Goal: Task Accomplishment & Management: Manage account settings

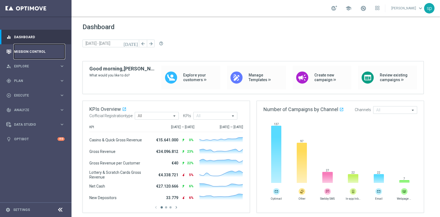
click at [39, 52] on link "Mission Control" at bounding box center [39, 51] width 51 height 15
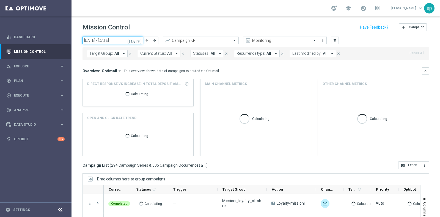
click at [119, 43] on input "06 Oct 2025 - 12 Oct 2025" at bounding box center [113, 41] width 61 height 8
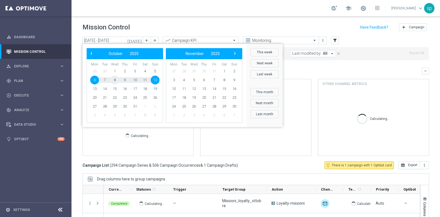
click at [114, 79] on span "8" at bounding box center [114, 80] width 9 height 9
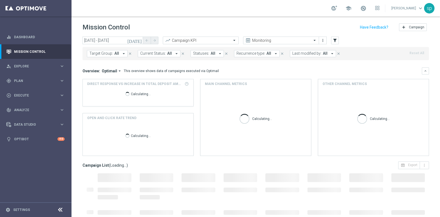
type input "08 Oct 2025 - 08 Oct 2025"
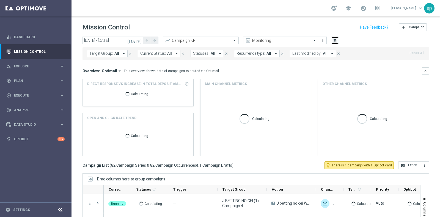
click at [333, 41] on icon "filter_alt" at bounding box center [335, 40] width 5 height 5
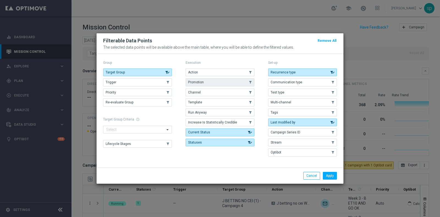
click at [203, 81] on span "Promotion" at bounding box center [196, 82] width 16 height 4
click at [332, 171] on div "Apply Cancel" at bounding box center [220, 176] width 247 height 16
click at [332, 174] on button "Apply" at bounding box center [330, 176] width 14 height 8
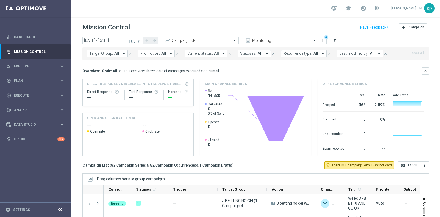
click at [157, 52] on span "Promotion:" at bounding box center [150, 53] width 20 height 5
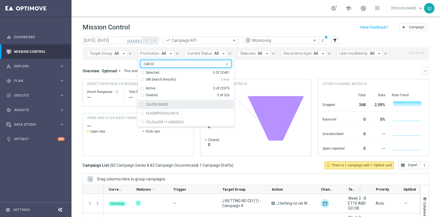
click at [169, 105] on div "CALCIO INIZIO" at bounding box center [188, 104] width 85 height 3
type input "calcio"
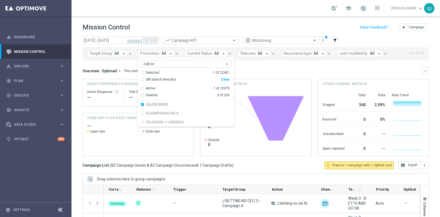
click at [265, 59] on div "Target Group: All arrow_drop_down close Promotion: All arrow_drop_down CALCIO I…" at bounding box center [256, 53] width 347 height 13
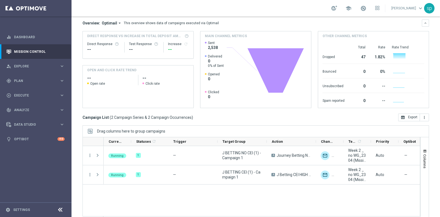
scroll to position [60, 0]
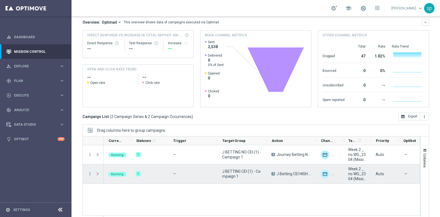
click at [96, 173] on span "Press SPACE to select this row." at bounding box center [97, 174] width 5 height 4
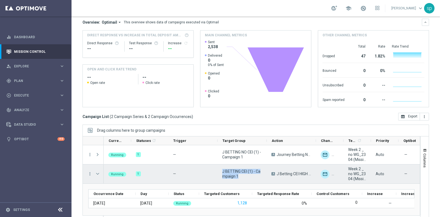
drag, startPoint x: 241, startPoint y: 180, endPoint x: 222, endPoint y: 172, distance: 20.5
click at [222, 172] on div "J BETTING CEI (1) - Campaign 1" at bounding box center [242, 174] width 49 height 19
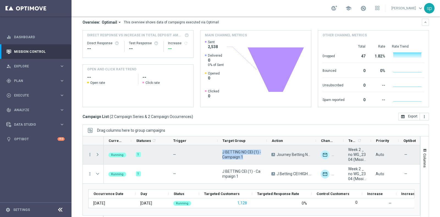
drag, startPoint x: 248, startPoint y: 157, endPoint x: 222, endPoint y: 151, distance: 27.3
click at [222, 151] on div "J BETTING NO CEI (1) - Campaign 1" at bounding box center [242, 154] width 49 height 19
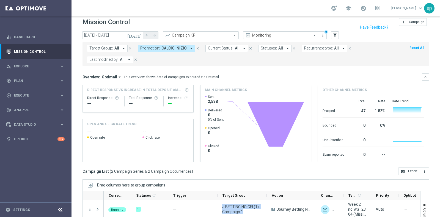
scroll to position [0, 0]
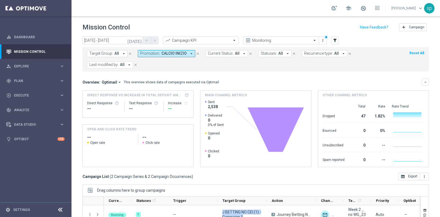
click at [175, 53] on span "CALCIO INIZIO" at bounding box center [174, 53] width 25 height 5
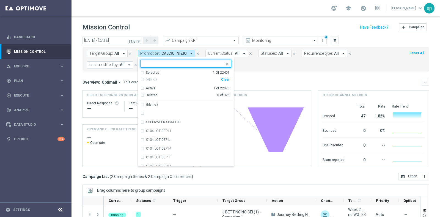
click at [0, 0] on div "Clear" at bounding box center [0, 0] width 0 height 0
click at [266, 67] on form "Target Group: All arrow_drop_down close Promotion: CALCIO INIZIO arrow_drop_dow…" at bounding box center [243, 59] width 313 height 18
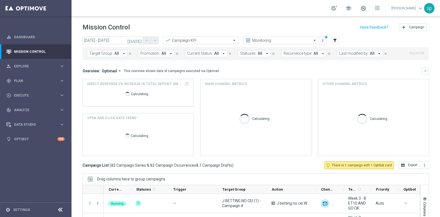
click at [154, 53] on span "Promotion:" at bounding box center [150, 53] width 20 height 5
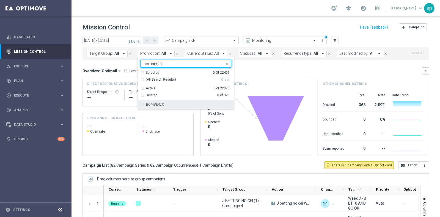
click at [176, 104] on div "BOMBER20" at bounding box center [188, 104] width 85 height 3
type input "bomber20"
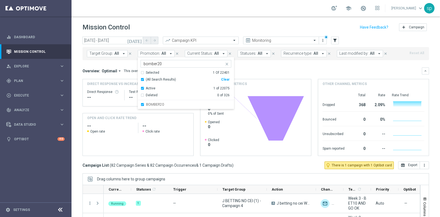
click at [253, 63] on mini-dashboard "Overview: Optimail arrow_drop_down This overview shows data of campaigns execut…" at bounding box center [256, 110] width 347 height 101
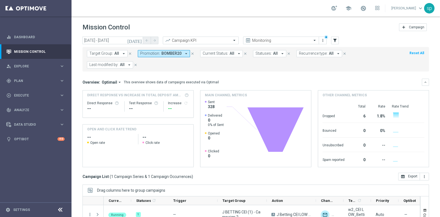
scroll to position [51, 0]
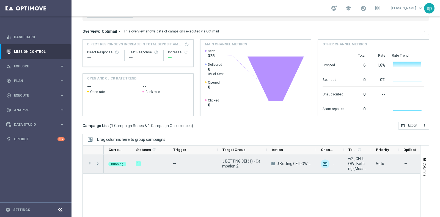
click at [96, 164] on span at bounding box center [97, 164] width 5 height 4
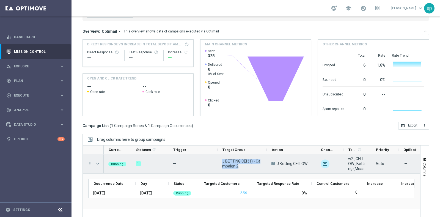
drag, startPoint x: 245, startPoint y: 166, endPoint x: 221, endPoint y: 160, distance: 25.0
click at [221, 160] on div "J BETTING CEI (1) - Campaign 2" at bounding box center [242, 163] width 49 height 19
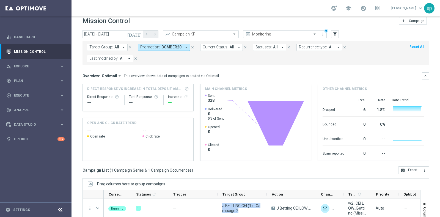
scroll to position [0, 0]
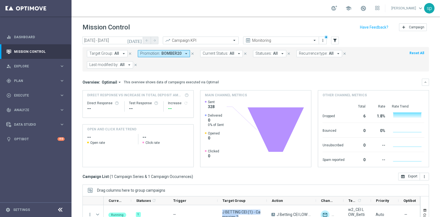
click at [184, 55] on icon "arrow_drop_down" at bounding box center [186, 53] width 5 height 5
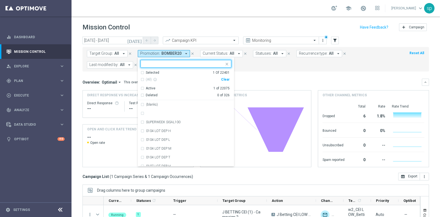
click at [0, 0] on div "Clear" at bounding box center [0, 0] width 0 height 0
click at [245, 65] on form "Target Group: All arrow_drop_down close Promotion: BOMBER20 arrow_drop_down Sel…" at bounding box center [243, 59] width 313 height 18
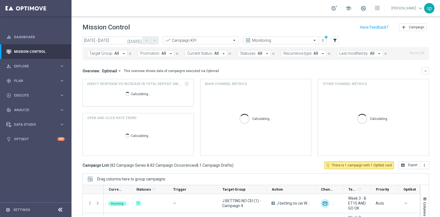
click at [165, 53] on button "Promotion: All arrow_drop_down" at bounding box center [156, 53] width 37 height 7
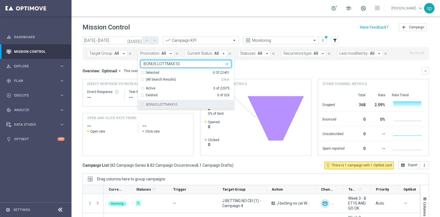
click at [175, 108] on div "BONUS LOTTMAX10" at bounding box center [186, 104] width 91 height 9
type input "BONUS LOTTMAX10"
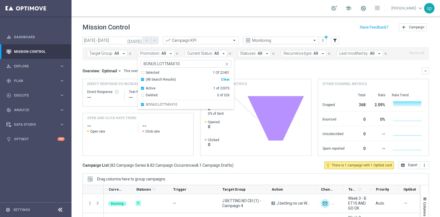
click at [246, 70] on div "Overview: Optimail arrow_drop_down This overview shows data of campaigns execut…" at bounding box center [253, 71] width 340 height 5
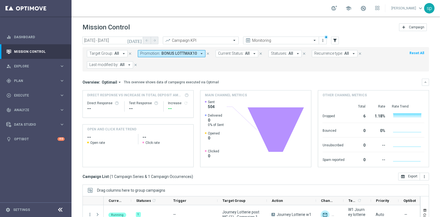
scroll to position [39, 0]
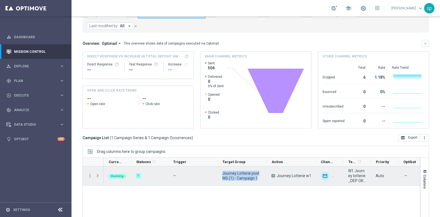
drag, startPoint x: 260, startPoint y: 178, endPoint x: 223, endPoint y: 172, distance: 37.3
click at [223, 172] on span "Journey Lotterie post WG (1) - Campaign 1" at bounding box center [242, 176] width 40 height 10
click at [98, 175] on span at bounding box center [97, 176] width 5 height 4
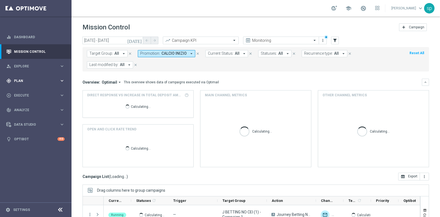
click at [17, 83] on div "gps_fixed Plan" at bounding box center [32, 80] width 53 height 5
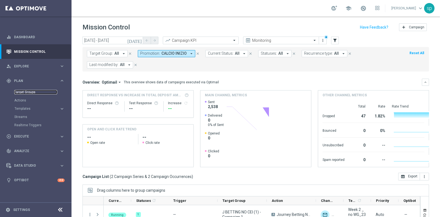
click at [28, 92] on link "Target Groups" at bounding box center [35, 92] width 43 height 4
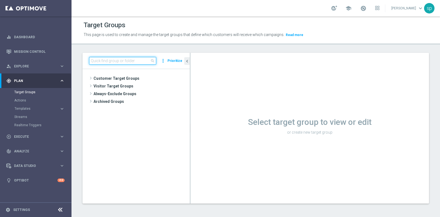
click at [133, 58] on input at bounding box center [122, 61] width 67 height 8
paste input "J BETTING CEI (1) - Campaign 1"
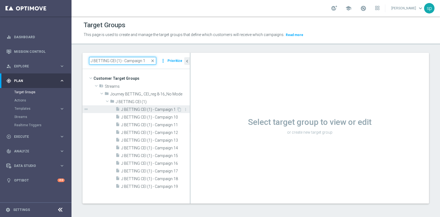
type input "J BETTING CEI (1) - Campaign 1"
click at [147, 110] on span "J BETTING CEI (1) - Campaign 1" at bounding box center [148, 109] width 55 height 5
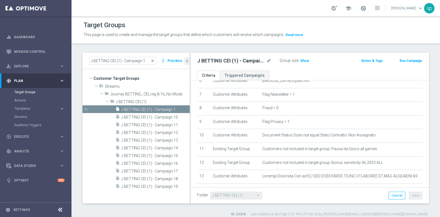
scroll to position [213, 0]
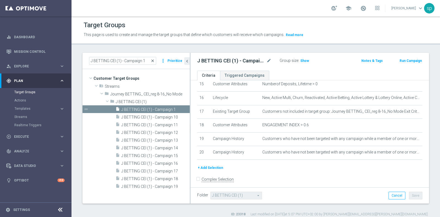
click at [154, 60] on span "close" at bounding box center [153, 61] width 4 height 4
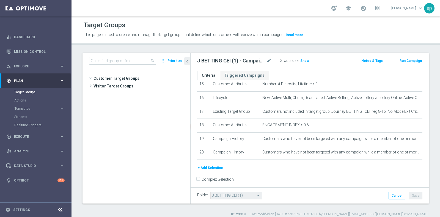
scroll to position [798, 0]
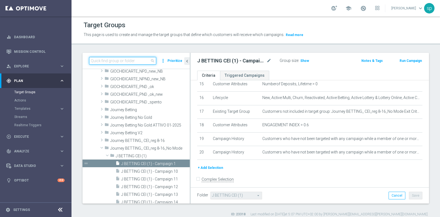
click at [129, 60] on input at bounding box center [122, 61] width 67 height 8
paste input "J BETTING NO CEI (1) - Campaign 1"
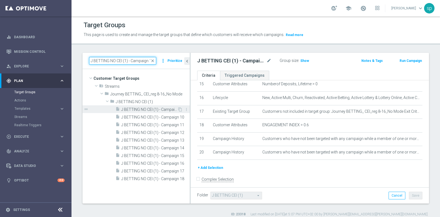
type input "J BETTING NO CEI (1) - Campaign 1"
click at [161, 108] on span "J BETTING NO CEI (1) - Campaign 1" at bounding box center [149, 109] width 56 height 5
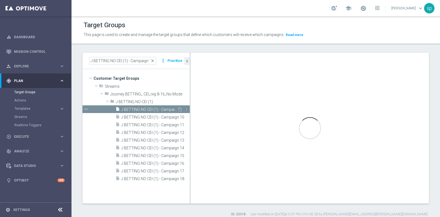
type input "J BETTING NO CEI (1)"
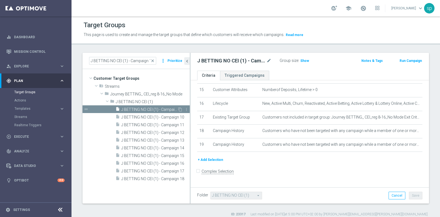
scroll to position [200, 0]
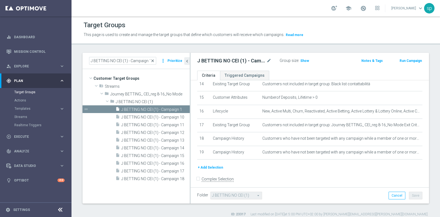
click at [154, 60] on span "close" at bounding box center [153, 61] width 4 height 4
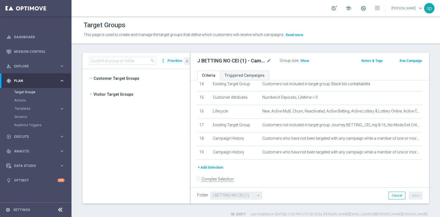
scroll to position [1063, 0]
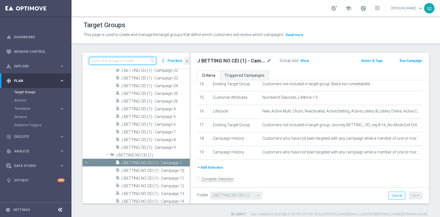
click at [138, 58] on input at bounding box center [122, 61] width 67 height 8
paste input "J BETTING CEI (1) - Campaign 2"
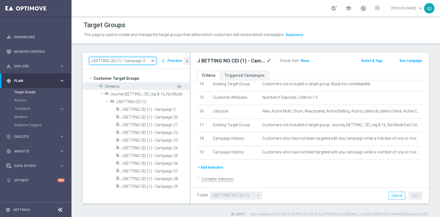
scroll to position [0, 0]
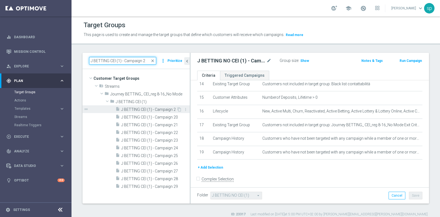
type input "J BETTING CEI (1) - Campaign 2"
click at [149, 108] on span "J BETTING CEI (1) - Campaign 2" at bounding box center [148, 109] width 55 height 5
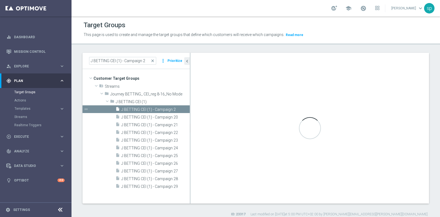
type input "J BETTING CEI (1)"
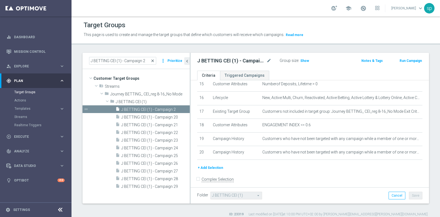
click at [155, 61] on span "close" at bounding box center [153, 61] width 4 height 4
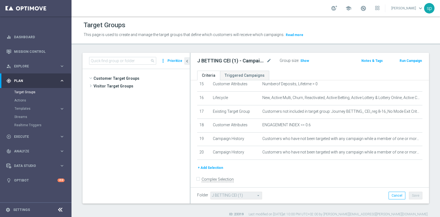
scroll to position [877, 0]
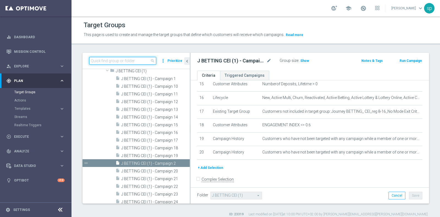
click at [132, 59] on input at bounding box center [122, 61] width 67 height 8
paste input "Journey Lotterie post WG (1) - Campaign 1"
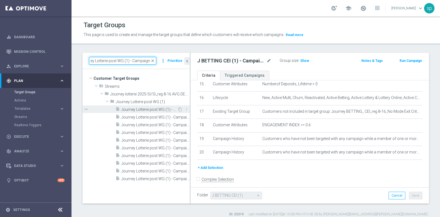
type input "Journey Lotterie post WG (1) - Campaign 1"
click at [165, 107] on span "Journey Lotterie post WG (1) - Campaign 1" at bounding box center [149, 109] width 56 height 5
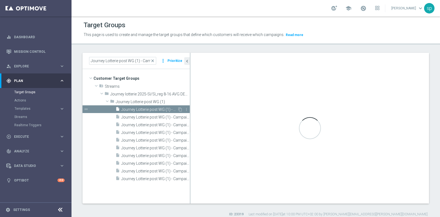
type input "Journey Lotterie post WG (1)"
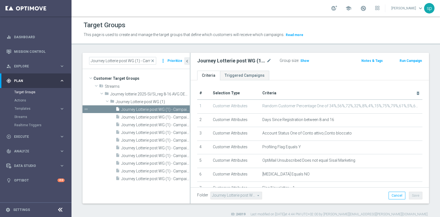
scroll to position [13, 0]
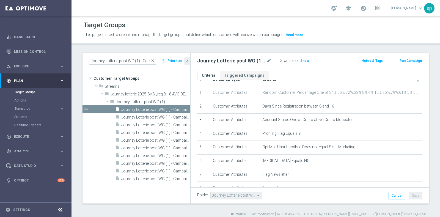
click at [155, 62] on span "close" at bounding box center [153, 61] width 4 height 4
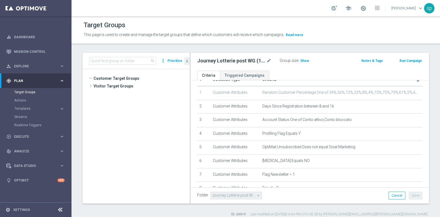
scroll to position [1307, 0]
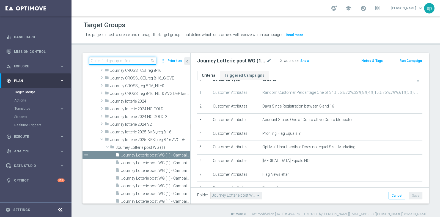
click at [133, 60] on input at bounding box center [122, 61] width 67 height 8
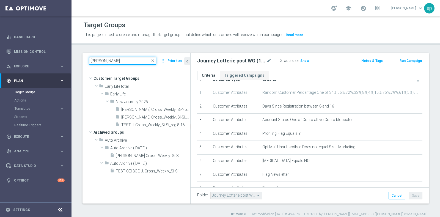
scroll to position [0, 0]
drag, startPoint x: 111, startPoint y: 58, endPoint x: 25, endPoint y: 64, distance: 86.3
click at [25, 64] on main "equalizer Dashboard Mission Control" at bounding box center [220, 108] width 440 height 217
paste input "J BETTING CEI (1) - Campaign 1"
type input "J BETTING CEI (1) - Campaign 1"
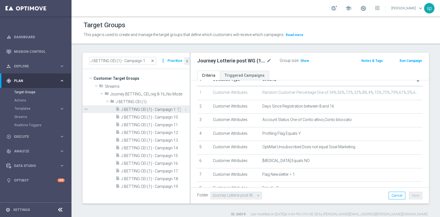
click at [141, 108] on span "J BETTING CEI (1) - Campaign 1" at bounding box center [148, 109] width 55 height 5
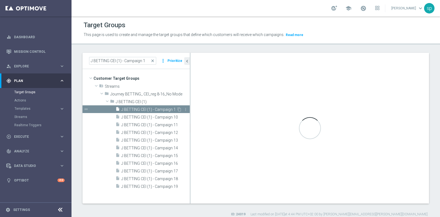
type input "J BETTING CEI (1)"
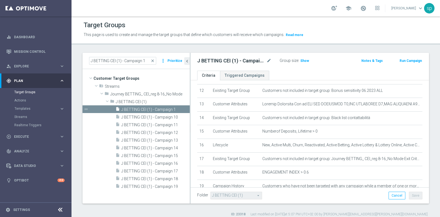
scroll to position [175, 0]
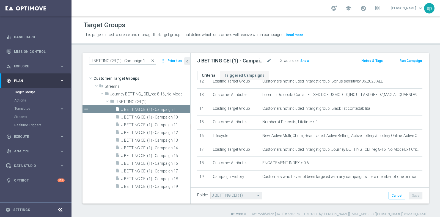
click at [154, 61] on span "close" at bounding box center [153, 61] width 4 height 4
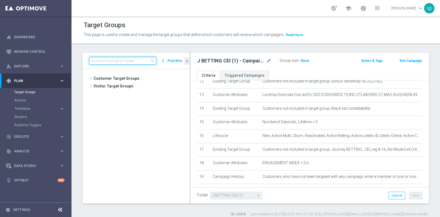
scroll to position [1192, 0]
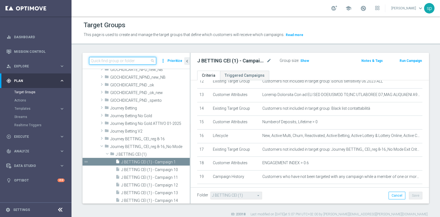
click at [132, 61] on input at bounding box center [122, 61] width 67 height 8
paste input "J BETTING CEI (1) - Campaign 2"
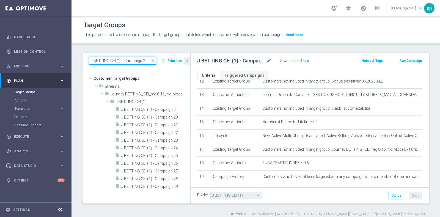
scroll to position [0, 0]
type input "J BETTING CEI (1) - Campaign 2"
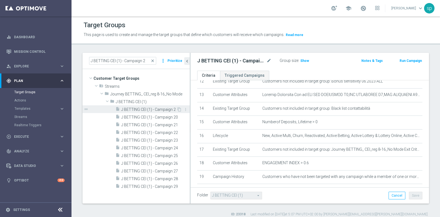
click at [138, 109] on span "J BETTING CEI (1) - Campaign 2" at bounding box center [148, 109] width 55 height 5
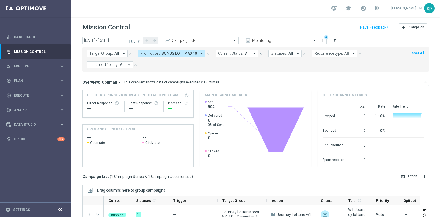
click at [178, 53] on span "BONUS LOTTMAX10" at bounding box center [180, 53] width 36 height 5
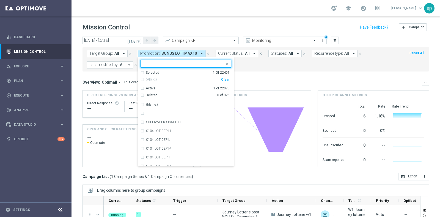
click at [0, 0] on div "Clear" at bounding box center [0, 0] width 0 height 0
click at [179, 64] on input "text" at bounding box center [184, 64] width 81 height 5
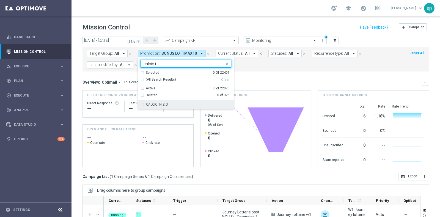
click at [171, 105] on div "CALCIO INIZIO" at bounding box center [188, 104] width 85 height 3
type input "calcio i"
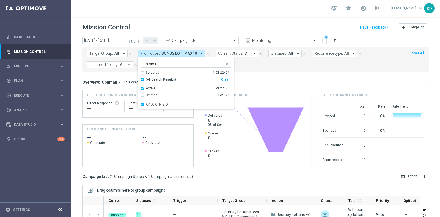
click at [280, 73] on mini-dashboard "Overview: Optimail arrow_drop_down This overview shows data of campaigns execut…" at bounding box center [256, 122] width 347 height 101
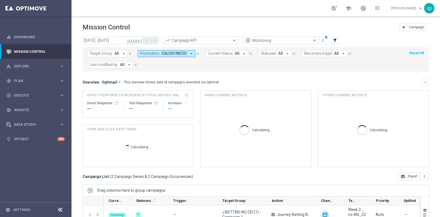
scroll to position [56, 0]
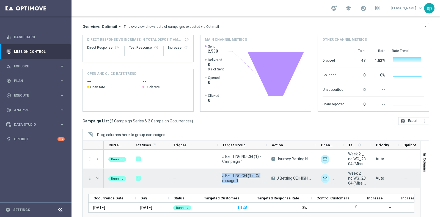
drag, startPoint x: 244, startPoint y: 182, endPoint x: 223, endPoint y: 175, distance: 22.5
click at [223, 175] on span "J BETTING CEI (1) - Campaign 1" at bounding box center [242, 178] width 40 height 10
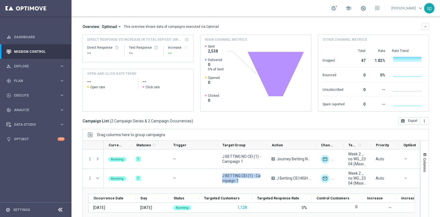
scroll to position [0, 0]
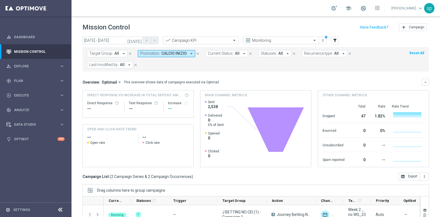
click at [168, 51] on button "Promotion: CALCIO INIZIO arrow_drop_down" at bounding box center [167, 53] width 58 height 7
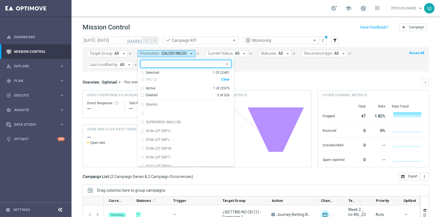
click at [0, 0] on div "Clear" at bounding box center [0, 0] width 0 height 0
click at [247, 69] on div "Target Group: All arrow_drop_down close Promotion: CALCIO INIZIO arrow_drop_dow…" at bounding box center [256, 59] width 347 height 24
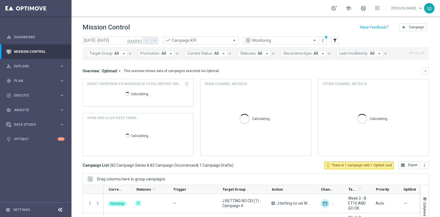
click at [157, 53] on span "Promotion:" at bounding box center [150, 53] width 20 height 5
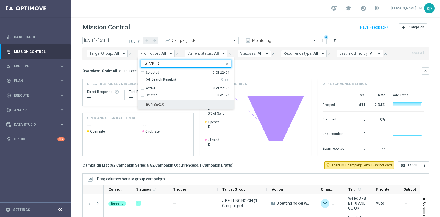
click at [175, 104] on div "BOMBER20" at bounding box center [188, 104] width 85 height 3
type input "BOMBER"
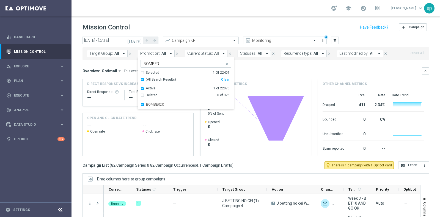
click at [253, 76] on div "Overview: Optimail arrow_drop_down This overview shows data of campaigns execut…" at bounding box center [256, 111] width 347 height 89
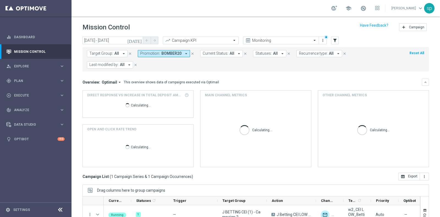
scroll to position [43, 0]
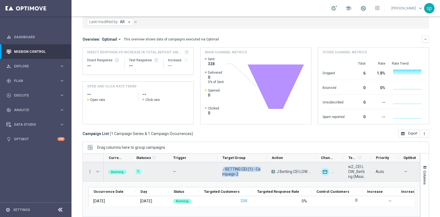
drag, startPoint x: 242, startPoint y: 178, endPoint x: 223, endPoint y: 168, distance: 21.9
click at [223, 168] on div "J BETTING CEI (1) - Campaign 2" at bounding box center [242, 171] width 49 height 19
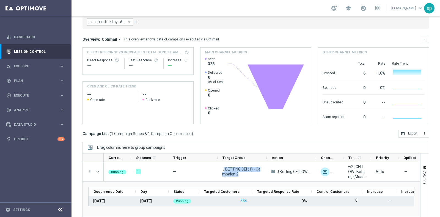
click at [245, 200] on button "334" at bounding box center [244, 201] width 8 height 7
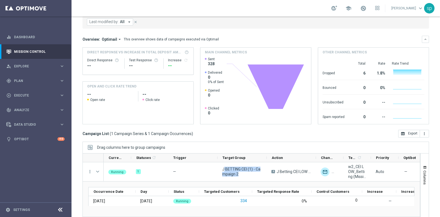
scroll to position [0, 0]
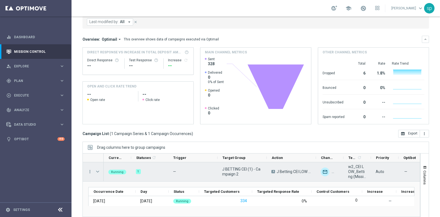
click at [98, 170] on span at bounding box center [97, 172] width 5 height 4
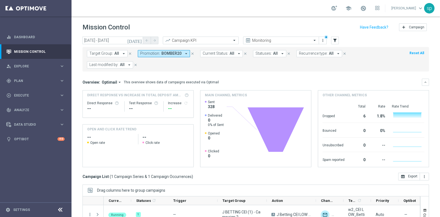
click at [169, 56] on span "BOMBER20" at bounding box center [172, 53] width 20 height 5
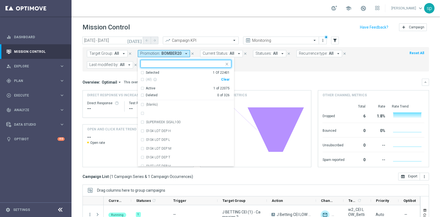
click at [0, 0] on div "Clear" at bounding box center [0, 0] width 0 height 0
click at [246, 62] on form "Target Group: All arrow_drop_down close Promotion: BOMBER20 arrow_drop_down Sel…" at bounding box center [243, 59] width 313 height 18
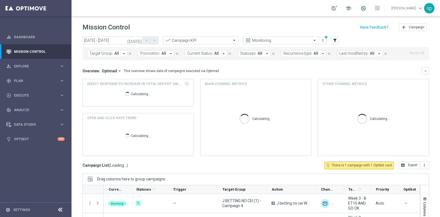
drag, startPoint x: 173, startPoint y: 54, endPoint x: 164, endPoint y: 53, distance: 8.6
click at [164, 53] on div "Promotion: All arrow_drop_down close" at bounding box center [161, 53] width 47 height 7
click at [164, 53] on button "Promotion: All arrow_drop_down" at bounding box center [156, 53] width 37 height 7
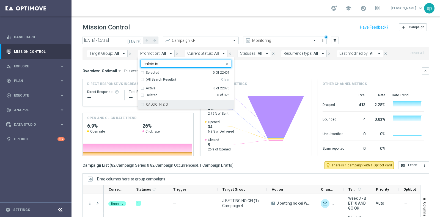
click at [179, 103] on div "CALCIO INIZIO" at bounding box center [188, 104] width 85 height 3
type input "calcio in"
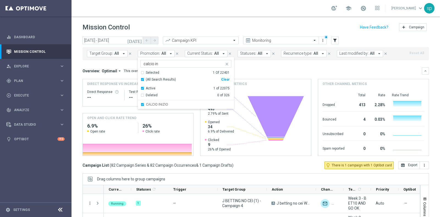
click at [247, 77] on div "Overview: Optimail arrow_drop_down This overview shows data of campaigns execut…" at bounding box center [256, 111] width 347 height 89
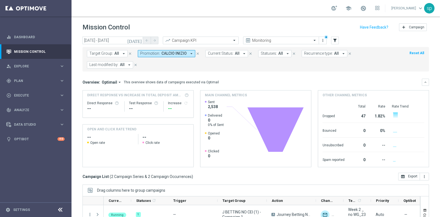
scroll to position [69, 0]
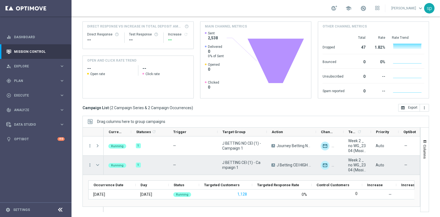
click at [98, 161] on span at bounding box center [98, 165] width 6 height 11
click at [98, 164] on span at bounding box center [97, 165] width 5 height 4
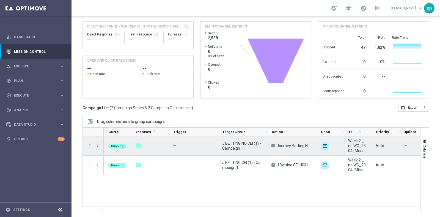
click at [99, 144] on span at bounding box center [97, 146] width 5 height 4
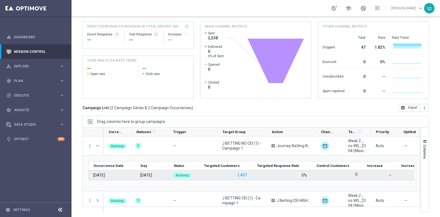
click at [246, 174] on button "1,457" at bounding box center [242, 175] width 11 height 7
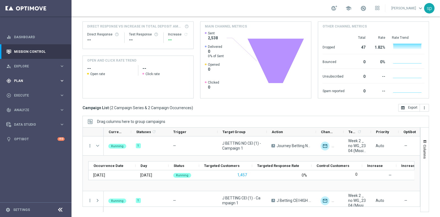
click at [15, 80] on span "Plan" at bounding box center [36, 80] width 45 height 3
click at [25, 117] on link "Streams" at bounding box center [35, 117] width 43 height 4
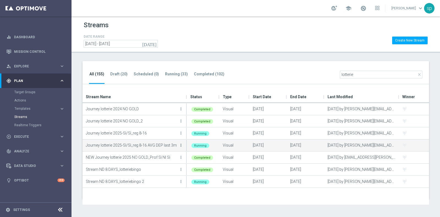
type input "lotterie"
click at [182, 145] on icon "more_vert" at bounding box center [181, 145] width 4 height 4
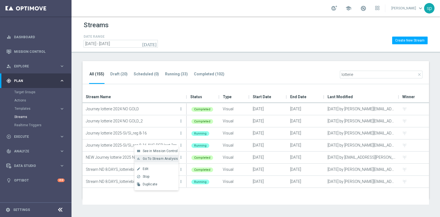
click at [161, 159] on span "Go To Stream Analysis" at bounding box center [161, 159] width 36 height 4
click at [170, 74] on tab-header "Running (33)" at bounding box center [176, 74] width 23 height 5
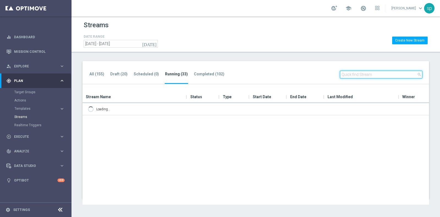
click at [370, 75] on input "text" at bounding box center [381, 75] width 83 height 8
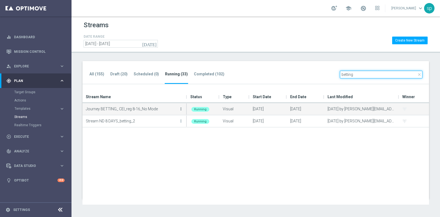
type input "betting"
click at [179, 108] on icon "more_vert" at bounding box center [181, 109] width 4 height 4
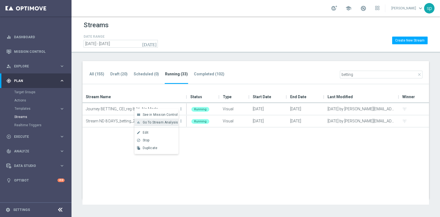
click at [160, 121] on span "Go To Stream Analysis" at bounding box center [161, 123] width 36 height 4
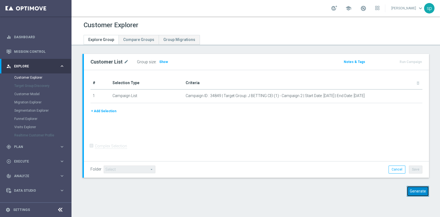
click at [418, 193] on button "Generate" at bounding box center [418, 191] width 22 height 11
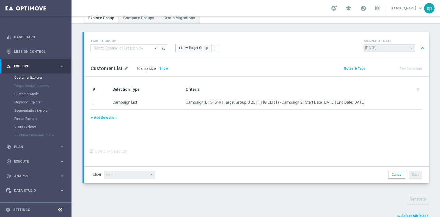
scroll to position [181, 0]
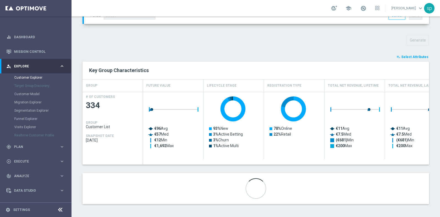
click at [410, 56] on span "Select Attributes" at bounding box center [415, 57] width 27 height 4
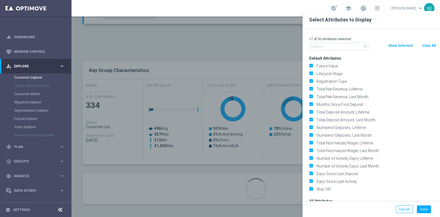
click at [431, 47] on button "Clear All" at bounding box center [429, 46] width 15 height 6
checkbox input "false"
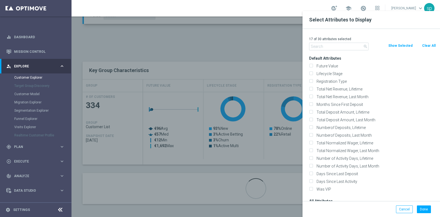
checkbox input "false"
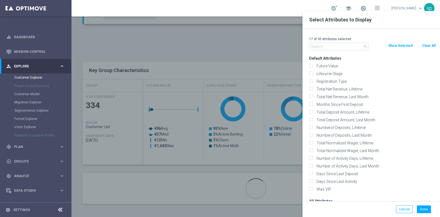
checkbox input "false"
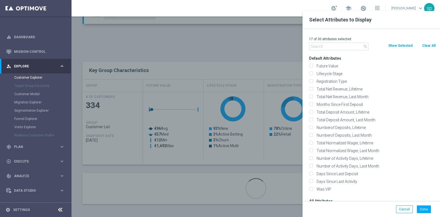
checkbox input "false"
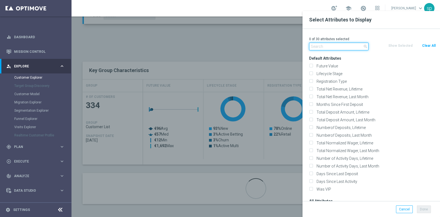
click at [355, 45] on input "text" at bounding box center [338, 47] width 59 height 8
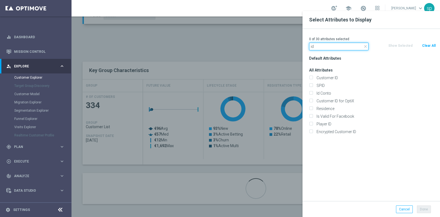
type input "id"
click at [340, 91] on label "Id Conto" at bounding box center [375, 93] width 121 height 5
click at [313, 92] on input "Id Conto" at bounding box center [311, 94] width 4 height 4
checkbox input "true"
click at [333, 44] on input "id" at bounding box center [338, 47] width 59 height 8
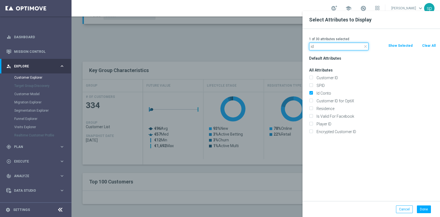
type input "i"
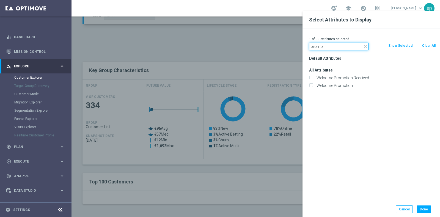
type input "promo"
click at [351, 81] on div "Welcome Promotion Received" at bounding box center [372, 78] width 135 height 8
click at [349, 78] on label "Welcome Promotion Received" at bounding box center [375, 77] width 121 height 5
click at [313, 78] on input "Welcome Promotion Received" at bounding box center [311, 79] width 4 height 4
checkbox input "true"
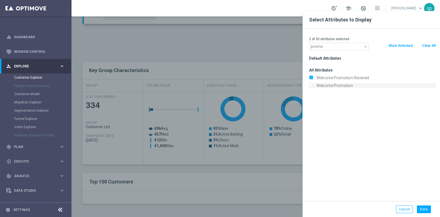
click at [341, 87] on label "Welcome Promotion" at bounding box center [375, 85] width 121 height 5
click at [313, 87] on input "Welcome Promotion" at bounding box center [311, 86] width 4 height 4
checkbox input "true"
click at [337, 43] on input "promo" at bounding box center [338, 47] width 59 height 8
type input "p"
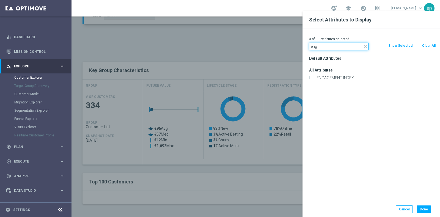
type input "eng"
click at [338, 80] on div "ENGAGEMENT INDEX" at bounding box center [372, 78] width 135 height 8
click at [344, 78] on label "ENGAGEMENT INDEX" at bounding box center [375, 77] width 121 height 5
click at [313, 78] on input "ENGAGEMENT INDEX" at bounding box center [311, 79] width 4 height 4
checkbox input "true"
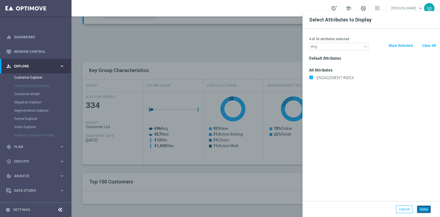
click at [422, 211] on button "Done" at bounding box center [424, 210] width 14 height 8
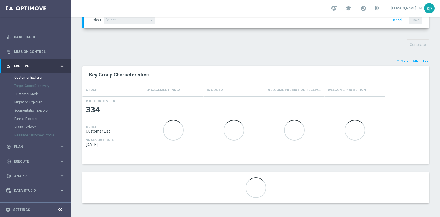
scroll to position [176, 0]
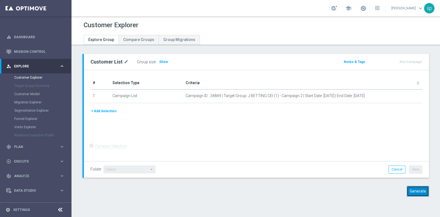
click at [410, 196] on button "Generate" at bounding box center [418, 191] width 22 height 11
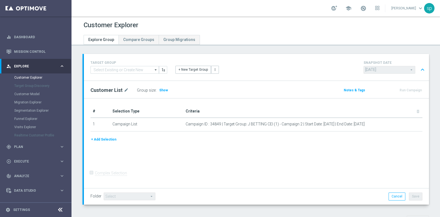
scroll to position [175, 0]
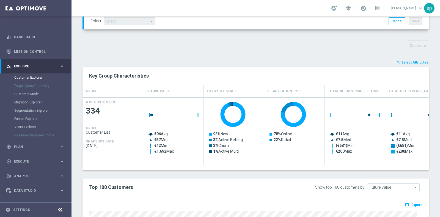
click at [417, 61] on span "Select Attributes" at bounding box center [415, 63] width 27 height 4
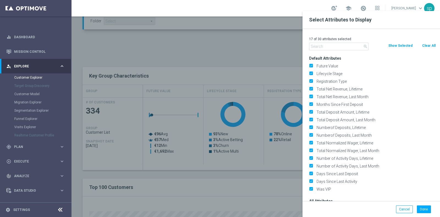
click at [436, 46] on div "Clear All" at bounding box center [429, 46] width 23 height 6
click at [431, 47] on button "Clear All" at bounding box center [429, 46] width 15 height 6
checkbox input "false"
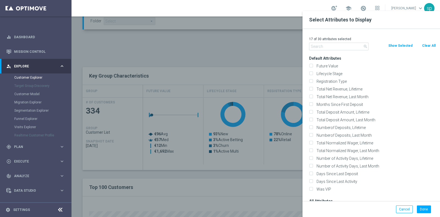
checkbox input "false"
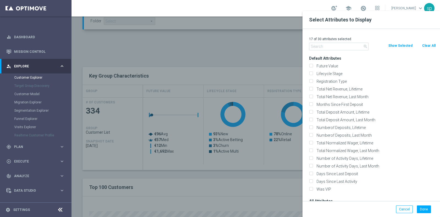
checkbox input "false"
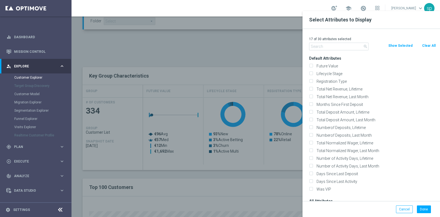
checkbox input "false"
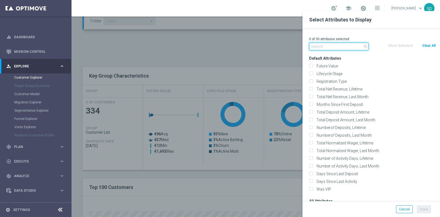
click at [342, 44] on input "text" at bounding box center [338, 47] width 59 height 8
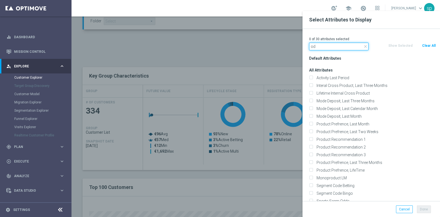
type input "o"
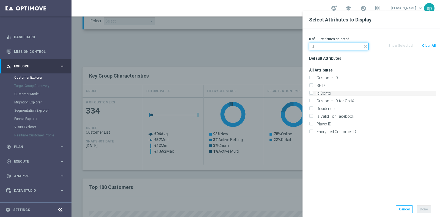
type input "id"
click at [341, 92] on label "Id Conto" at bounding box center [375, 93] width 121 height 5
click at [313, 92] on input "Id Conto" at bounding box center [311, 94] width 4 height 4
checkbox input "true"
click at [326, 48] on input "id" at bounding box center [338, 47] width 59 height 8
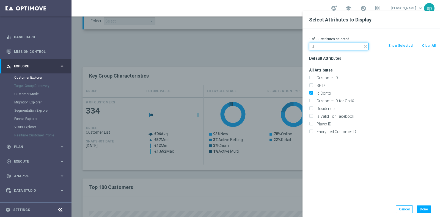
type input "i"
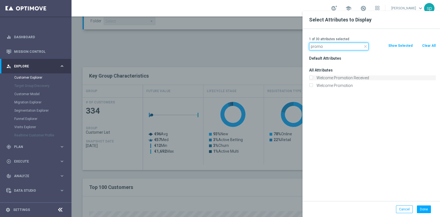
type input "promo"
click at [345, 77] on label "Welcome Promotion Received" at bounding box center [375, 77] width 121 height 5
click at [313, 77] on input "Welcome Promotion Received" at bounding box center [311, 79] width 4 height 4
checkbox input "true"
click at [343, 85] on label "Welcome Promotion" at bounding box center [375, 85] width 121 height 5
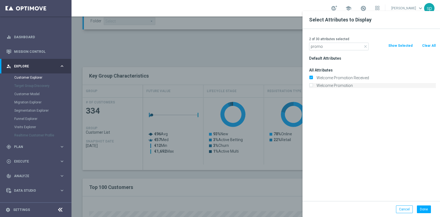
click at [313, 85] on input "Welcome Promotion" at bounding box center [311, 86] width 4 height 4
checkbox input "true"
click at [427, 210] on button "Done" at bounding box center [424, 210] width 14 height 8
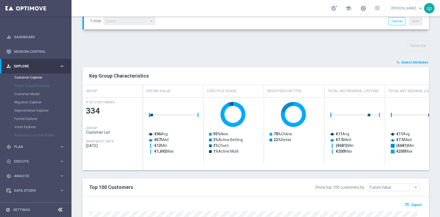
type input "Search"
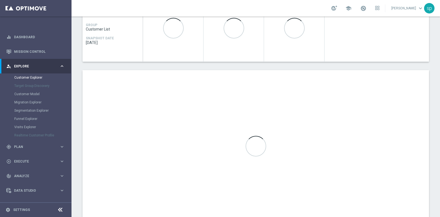
scroll to position [297, 0]
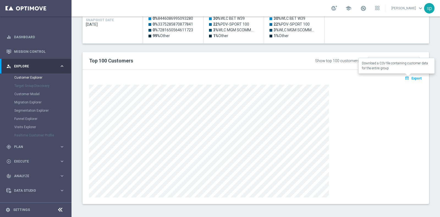
click at [412, 78] on span "Export" at bounding box center [417, 79] width 10 height 4
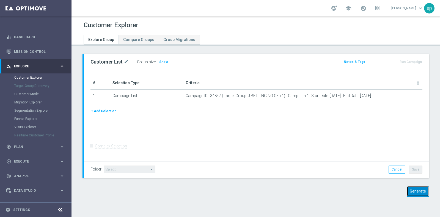
click at [417, 191] on button "Generate" at bounding box center [418, 191] width 22 height 11
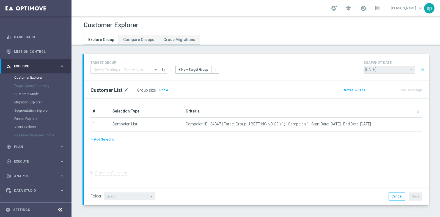
scroll to position [175, 0]
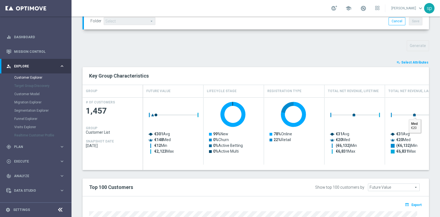
click at [413, 61] on span "Select Attributes" at bounding box center [415, 63] width 27 height 4
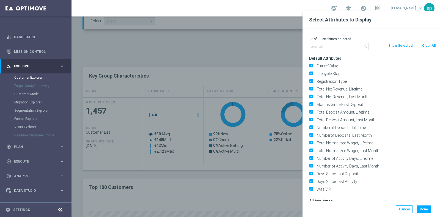
click at [431, 46] on button "Clear All" at bounding box center [429, 46] width 15 height 6
checkbox input "false"
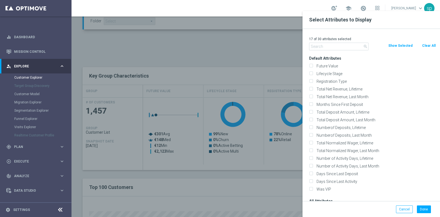
checkbox input "false"
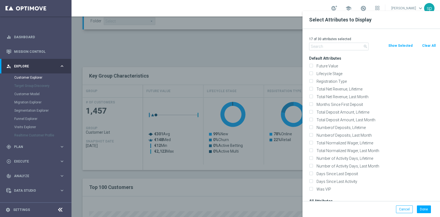
checkbox input "false"
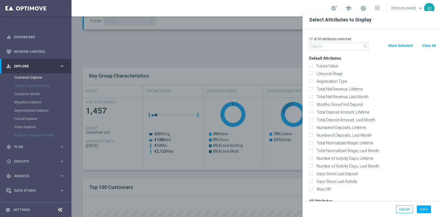
checkbox input "false"
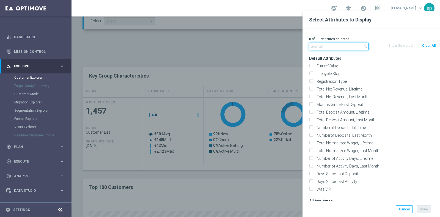
click at [315, 50] on input "text" at bounding box center [338, 47] width 59 height 8
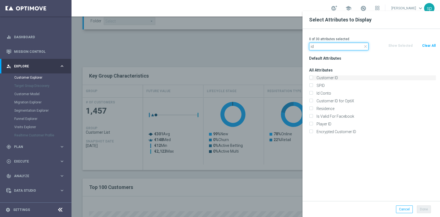
type input "id"
click at [337, 77] on label "Customer ID" at bounding box center [375, 77] width 121 height 5
click at [313, 77] on input "Customer ID" at bounding box center [311, 79] width 4 height 4
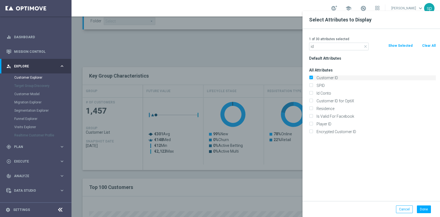
click at [337, 77] on label "Customer ID" at bounding box center [375, 77] width 121 height 5
click at [313, 77] on input "Customer ID" at bounding box center [311, 79] width 4 height 4
checkbox input "false"
click at [341, 90] on div "Id Conto" at bounding box center [372, 93] width 135 height 8
click at [345, 91] on label "Id Conto" at bounding box center [375, 93] width 121 height 5
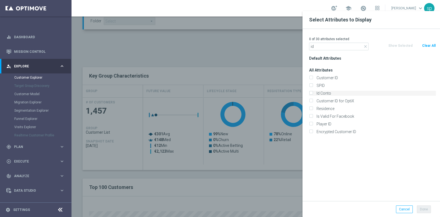
click at [313, 92] on input "Id Conto" at bounding box center [311, 94] width 4 height 4
checkbox input "true"
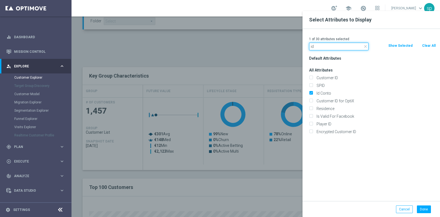
click at [333, 44] on input "id" at bounding box center [338, 47] width 59 height 8
type input "i"
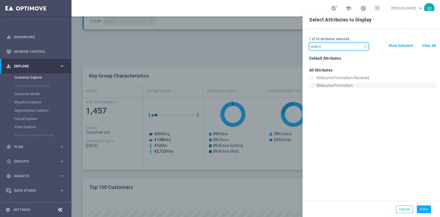
type input "welco"
click at [348, 84] on label "Welcome Promotion" at bounding box center [375, 85] width 121 height 5
click at [313, 84] on input "Welcome Promotion" at bounding box center [311, 86] width 4 height 4
checkbox input "true"
click at [344, 77] on label "Welcome Promotion Received" at bounding box center [375, 77] width 121 height 5
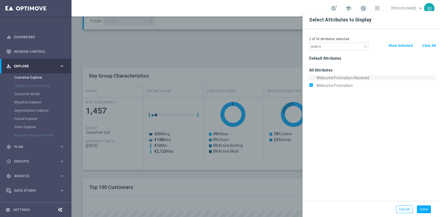
click at [313, 77] on input "Welcome Promotion Received" at bounding box center [311, 79] width 4 height 4
checkbox input "true"
click at [423, 208] on button "Done" at bounding box center [424, 210] width 14 height 8
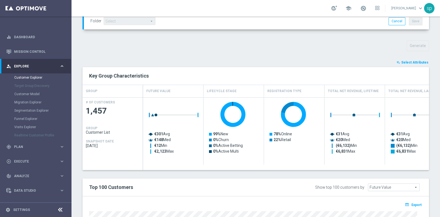
type input "Search"
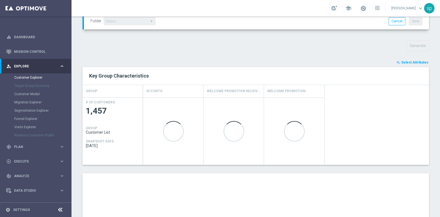
scroll to position [297, 0]
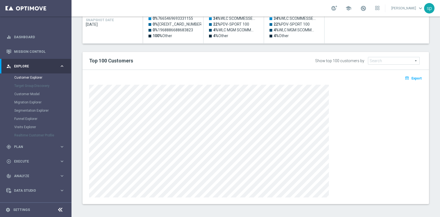
click at [412, 77] on span "Export" at bounding box center [417, 79] width 10 height 4
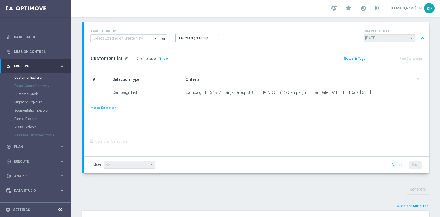
scroll to position [23, 0]
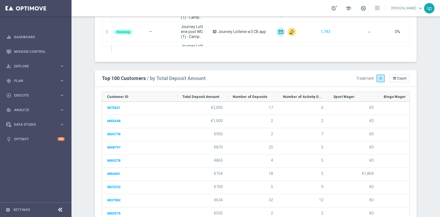
scroll to position [730, 0]
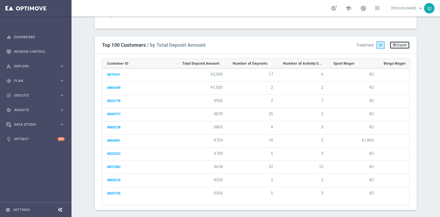
click at [398, 45] on span "Export" at bounding box center [402, 45] width 9 height 4
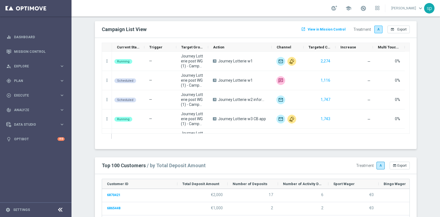
scroll to position [607, 0]
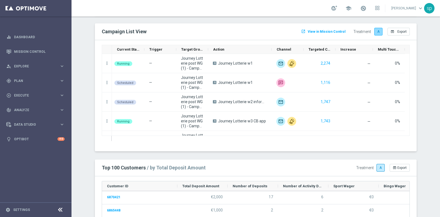
click at [375, 32] on label "A" at bounding box center [379, 32] width 8 height 8
click at [398, 30] on span "Export" at bounding box center [402, 32] width 9 height 4
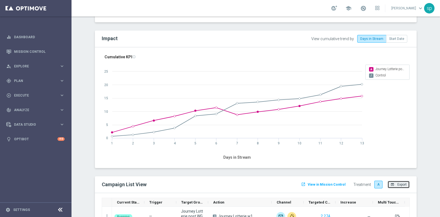
scroll to position [452, 0]
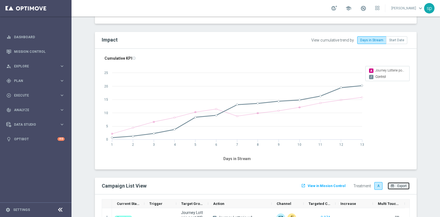
click at [376, 76] on span "Control" at bounding box center [381, 77] width 10 height 4
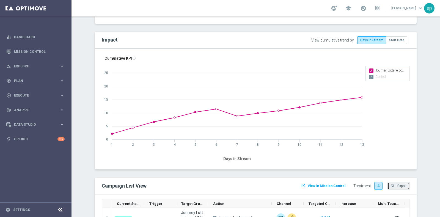
click at [376, 76] on span "Control" at bounding box center [381, 77] width 10 height 4
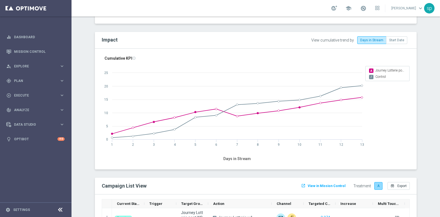
click at [375, 182] on label "A" at bounding box center [379, 186] width 8 height 8
click at [376, 187] on label "A" at bounding box center [379, 186] width 8 height 8
click at [331, 184] on span "View in Mission Control" at bounding box center [327, 186] width 38 height 4
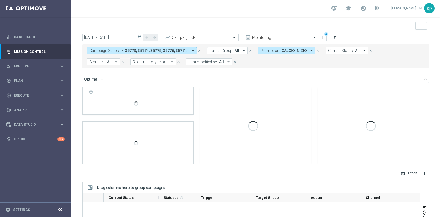
click at [285, 6] on div "school [PERSON_NAME] keyboard_arrow_down sp" at bounding box center [256, 8] width 369 height 17
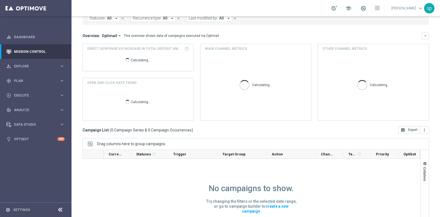
scroll to position [69, 0]
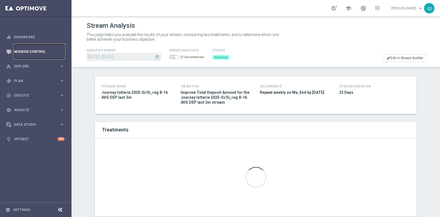
click at [31, 51] on link "Mission Control" at bounding box center [39, 51] width 51 height 15
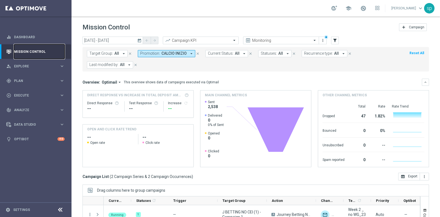
scroll to position [69, 0]
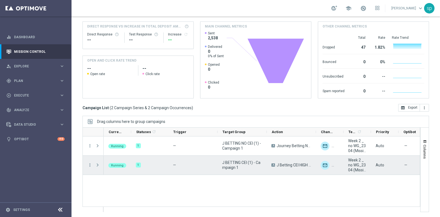
click at [95, 165] on span "Press SPACE to select this row." at bounding box center [97, 165] width 5 height 4
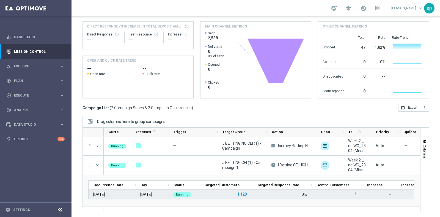
scroll to position [0, 0]
click at [245, 194] on button "1,128" at bounding box center [242, 194] width 11 height 7
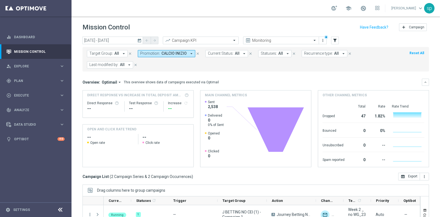
click at [179, 54] on span "CALCIO INIZIO" at bounding box center [174, 53] width 25 height 5
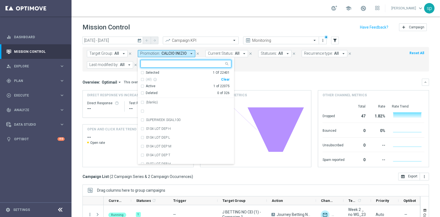
click at [0, 0] on div "Clear" at bounding box center [0, 0] width 0 height 0
click at [180, 64] on input "text" at bounding box center [184, 64] width 81 height 5
paste input "BONUS LOTTMAX10"
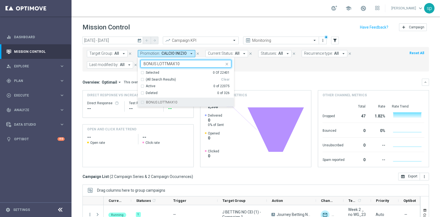
click at [182, 105] on div "BONUS LOTTMAX10" at bounding box center [186, 102] width 91 height 9
type input "BONUS LOTTMAX10"
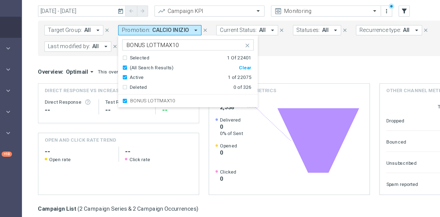
click at [237, 89] on div "Overview: Optimail arrow_drop_down This overview shows data of campaigns execut…" at bounding box center [256, 123] width 347 height 89
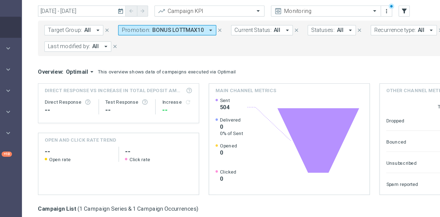
drag, startPoint x: 237, startPoint y: 89, endPoint x: 236, endPoint y: 85, distance: 4.0
click at [236, 85] on div "Overview: Optimail arrow_drop_down This overview shows data of campaigns execut…" at bounding box center [256, 123] width 347 height 89
click at [237, 84] on div "Overview: Optimail arrow_drop_down This overview shows data of campaigns execut…" at bounding box center [256, 82] width 347 height 7
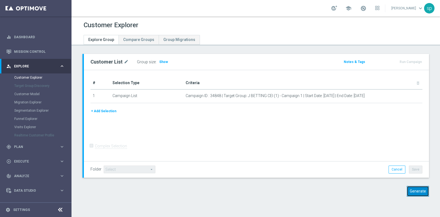
click at [412, 190] on button "Generate" at bounding box center [418, 191] width 22 height 11
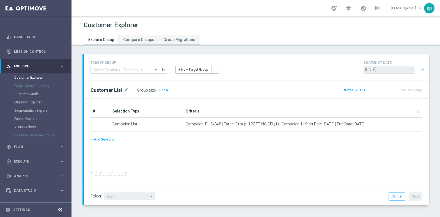
scroll to position [175, 0]
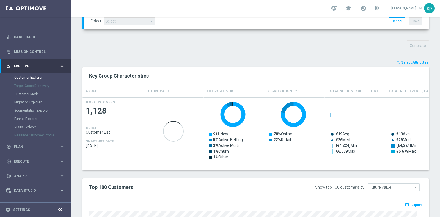
click at [405, 61] on span "Select Attributes" at bounding box center [415, 63] width 27 height 4
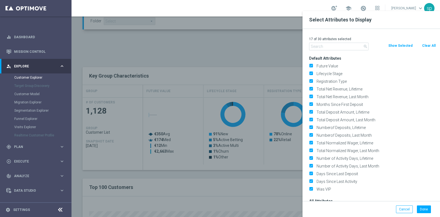
click at [425, 44] on button "Clear All" at bounding box center [429, 46] width 15 height 6
checkbox input "false"
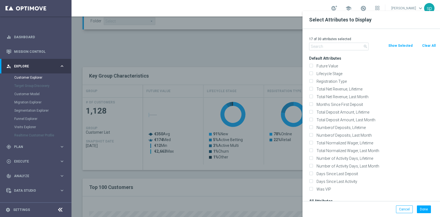
checkbox input "false"
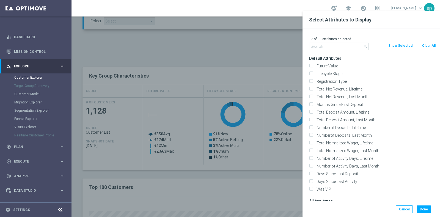
checkbox input "false"
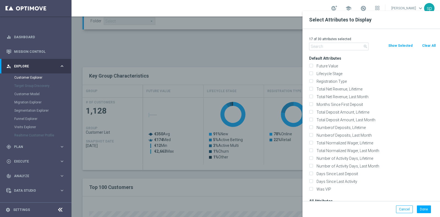
checkbox input "false"
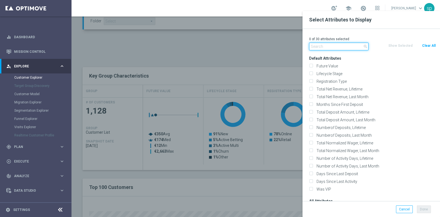
click at [338, 43] on input "text" at bounding box center [338, 47] width 59 height 8
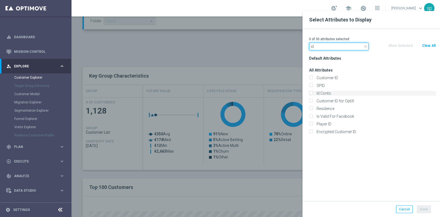
type input "id"
click at [339, 92] on label "Id Conto" at bounding box center [375, 93] width 121 height 5
click at [313, 92] on input "Id Conto" at bounding box center [311, 94] width 4 height 4
checkbox input "true"
click at [325, 44] on input "id" at bounding box center [338, 47] width 59 height 8
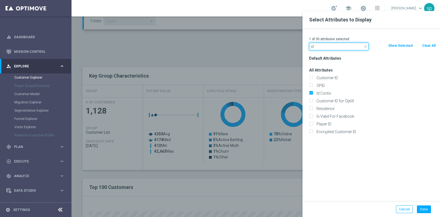
type input "i"
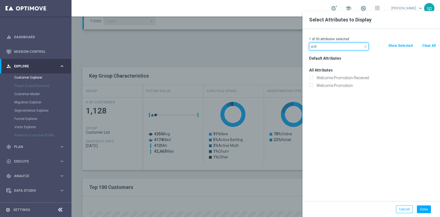
type input "wel"
click at [348, 81] on div "Welcome Promotion Received" at bounding box center [372, 78] width 135 height 8
click at [345, 80] on div "Welcome Promotion Received" at bounding box center [372, 78] width 135 height 8
click at [331, 78] on label "Welcome Promotion Received" at bounding box center [375, 77] width 121 height 5
click at [313, 78] on input "Welcome Promotion Received" at bounding box center [311, 79] width 4 height 4
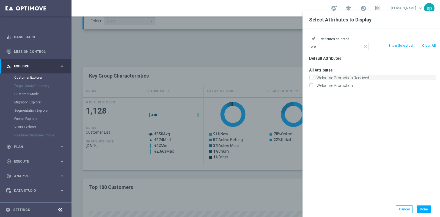
checkbox input "true"
click at [331, 85] on label "Welcome Promotion" at bounding box center [375, 85] width 121 height 5
click at [313, 85] on input "Welcome Promotion" at bounding box center [311, 86] width 4 height 4
checkbox input "true"
click at [422, 208] on button "Done" at bounding box center [424, 210] width 14 height 8
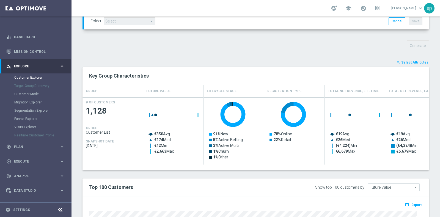
type input "Search"
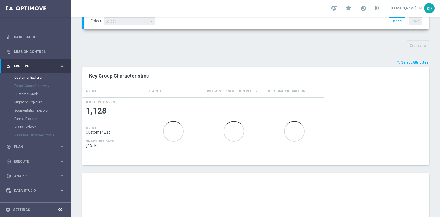
scroll to position [297, 0]
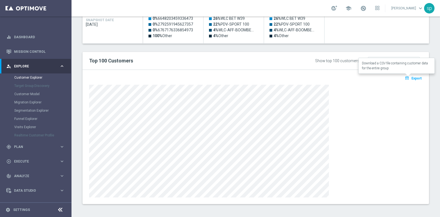
click at [414, 77] on span "Export" at bounding box center [417, 79] width 10 height 4
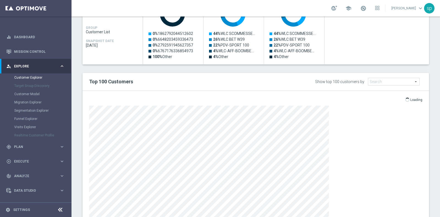
scroll to position [287, 0]
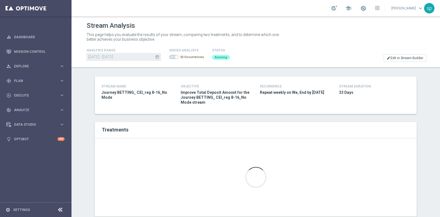
click at [173, 56] on span at bounding box center [174, 57] width 10 height 4
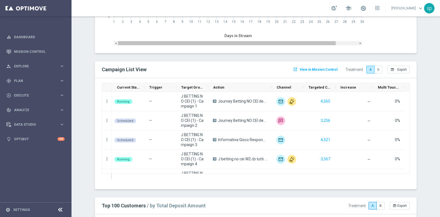
scroll to position [583, 0]
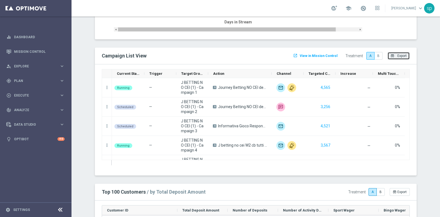
click at [399, 54] on span "Export" at bounding box center [402, 56] width 9 height 4
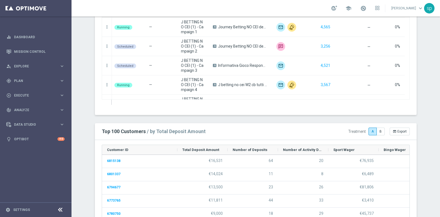
scroll to position [650, 0]
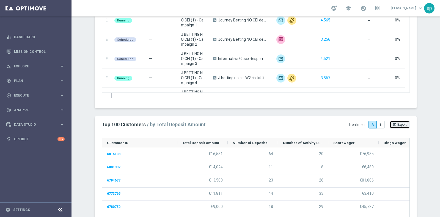
click at [401, 124] on span "Export" at bounding box center [402, 125] width 9 height 4
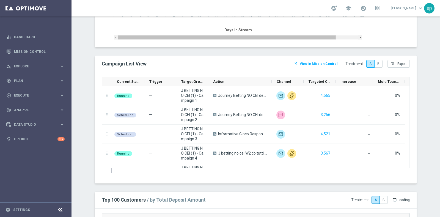
scroll to position [574, 0]
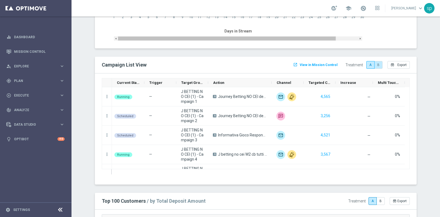
click at [375, 64] on label "B" at bounding box center [379, 65] width 8 height 8
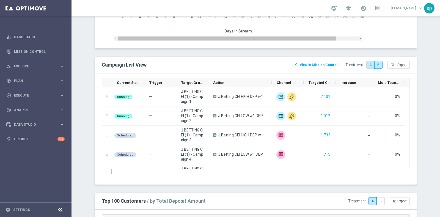
click at [367, 66] on label "A" at bounding box center [371, 65] width 8 height 8
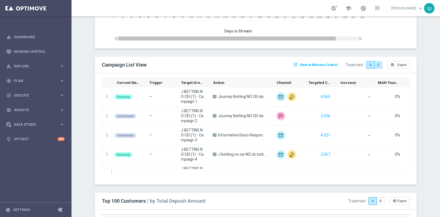
click at [378, 62] on label "B" at bounding box center [379, 65] width 8 height 8
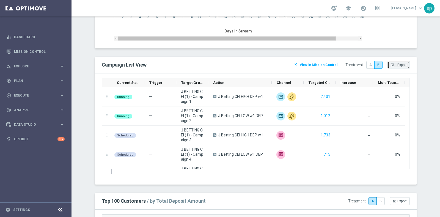
click at [403, 63] on span "Export" at bounding box center [402, 65] width 9 height 4
click at [381, 198] on button "B" at bounding box center [381, 201] width 8 height 8
click at [404, 201] on span "Export" at bounding box center [402, 201] width 9 height 4
click at [291, 120] on div at bounding box center [287, 116] width 29 height 16
click at [367, 61] on label "A" at bounding box center [371, 65] width 8 height 8
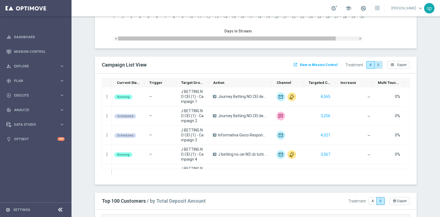
click at [378, 64] on label "B" at bounding box center [379, 65] width 8 height 8
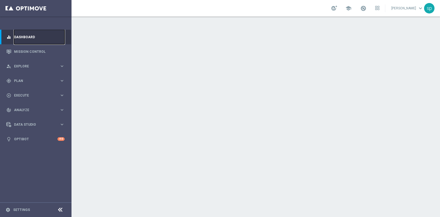
click at [32, 44] on link "Dashboard" at bounding box center [39, 37] width 51 height 15
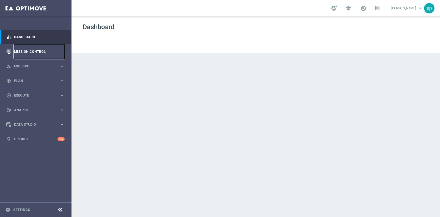
click at [35, 49] on link "Mission Control" at bounding box center [39, 51] width 51 height 15
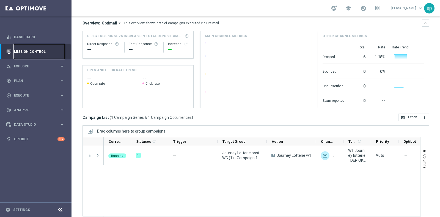
scroll to position [69, 0]
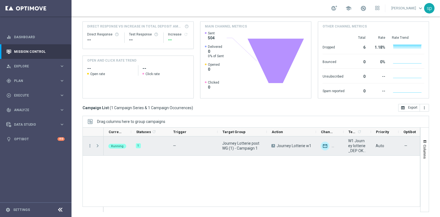
click at [99, 144] on span "Press SPACE to select this row." at bounding box center [97, 146] width 5 height 4
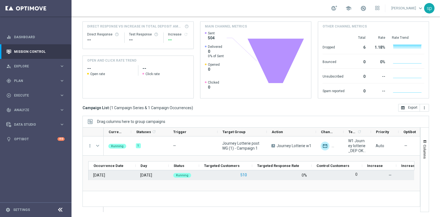
click at [242, 177] on button "510" at bounding box center [244, 175] width 8 height 7
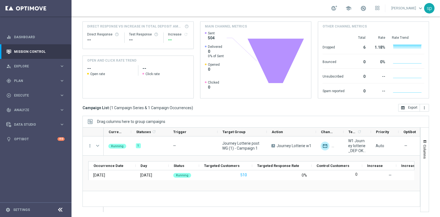
scroll to position [0, 0]
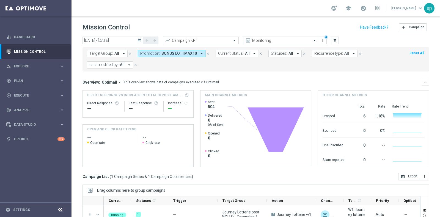
click at [168, 53] on span "BONUS LOTTMAX10" at bounding box center [180, 53] width 36 height 5
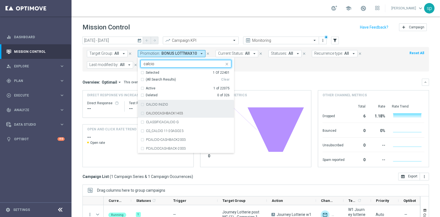
click at [165, 105] on label "CALCIO INIZIO" at bounding box center [157, 104] width 22 height 3
type input "calcio"
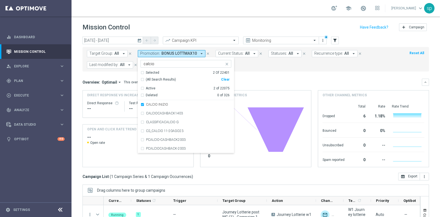
click at [266, 68] on form "Target Group: All arrow_drop_down close Promotion: BONUS LOTTMAX10 arrow_drop_d…" at bounding box center [243, 59] width 313 height 18
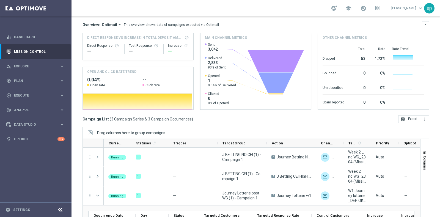
scroll to position [69, 0]
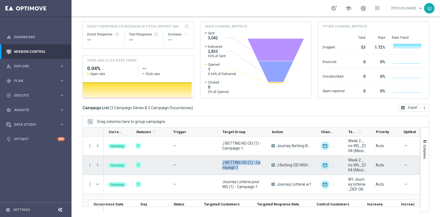
drag, startPoint x: 246, startPoint y: 166, endPoint x: 223, endPoint y: 160, distance: 24.2
click at [223, 160] on span "J BETTING CEI (1) - Campaign 1" at bounding box center [242, 165] width 40 height 10
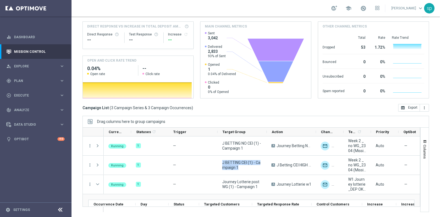
scroll to position [0, 0]
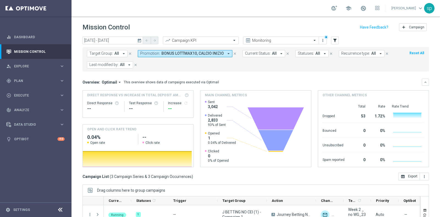
click at [192, 54] on span "BONUS LOTTMAX10, CALCIO INIZIO" at bounding box center [193, 53] width 62 height 5
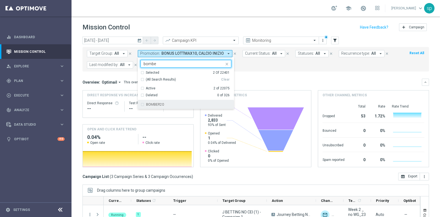
click at [171, 103] on div "BOMBER20" at bounding box center [188, 104] width 85 height 3
type input "bombe"
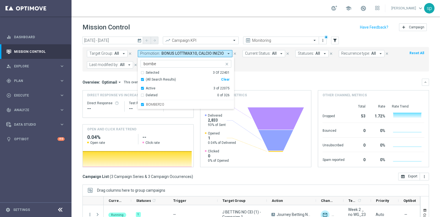
click at [260, 60] on form "Target Group: All arrow_drop_down close Promotion: BONUS LOTTMAX10, CALCIO INIZ…" at bounding box center [243, 59] width 313 height 18
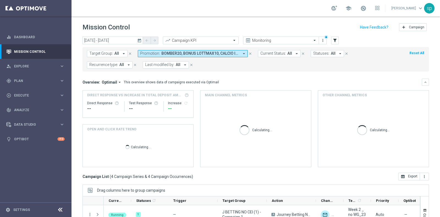
click at [198, 54] on span "BOMBER20, BONUS LOTTMAX10, CALCIO INIZIO" at bounding box center [201, 53] width 78 height 5
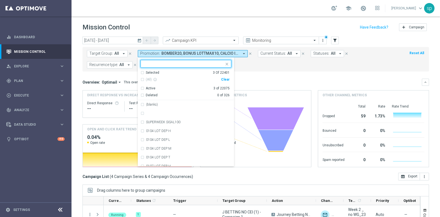
click at [142, 73] on div "Selected 3 Of 22401" at bounding box center [185, 72] width 89 height 5
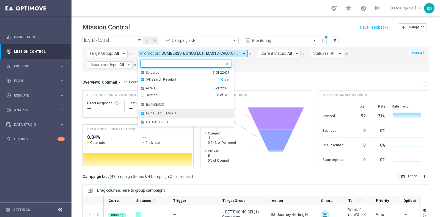
click at [141, 114] on div "BONUS LOTTMAX10" at bounding box center [186, 113] width 91 height 9
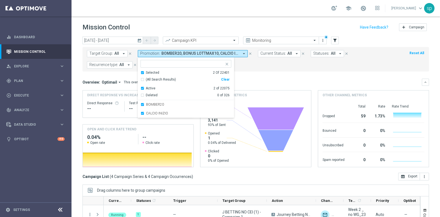
click at [237, 69] on div "Target Group: All arrow_drop_down close Promotion: BOMBER20, BONUS LOTTMAX10, C…" at bounding box center [256, 59] width 347 height 24
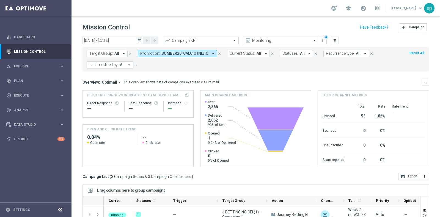
scroll to position [69, 0]
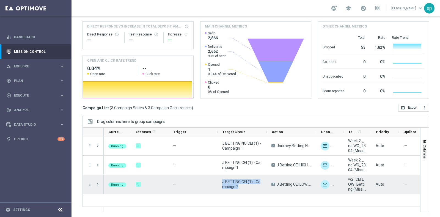
drag, startPoint x: 229, startPoint y: 184, endPoint x: 223, endPoint y: 181, distance: 7.1
click at [223, 181] on span "J BETTING CEI (1) - Campaign 2" at bounding box center [242, 184] width 40 height 10
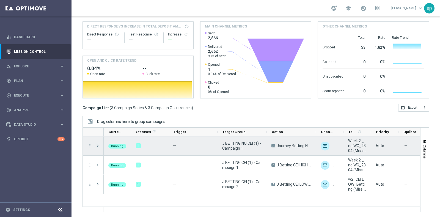
click at [99, 145] on span at bounding box center [97, 146] width 5 height 4
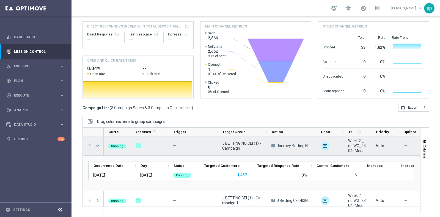
click at [99, 144] on span at bounding box center [97, 146] width 5 height 4
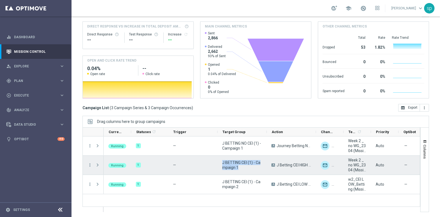
drag, startPoint x: 245, startPoint y: 165, endPoint x: 223, endPoint y: 162, distance: 22.8
click at [223, 162] on span "J BETTING CEI (1) - Campaign 1" at bounding box center [242, 165] width 40 height 10
click at [97, 166] on span at bounding box center [97, 165] width 5 height 4
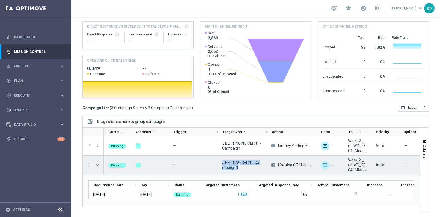
drag, startPoint x: 244, startPoint y: 166, endPoint x: 220, endPoint y: 163, distance: 23.7
click at [220, 163] on div "J BETTING CEI (1) - Campaign 1" at bounding box center [242, 165] width 49 height 19
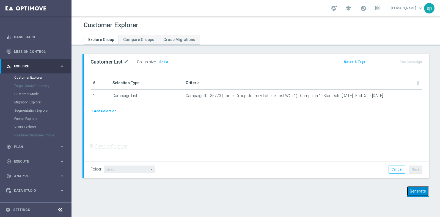
click at [411, 192] on button "Generate" at bounding box center [418, 191] width 22 height 11
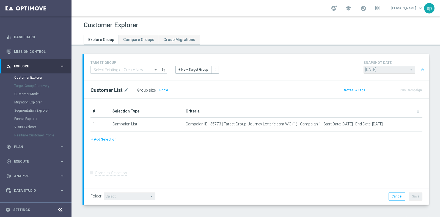
scroll to position [175, 0]
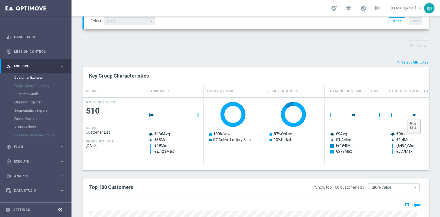
click at [416, 63] on span "Select Attributes" at bounding box center [415, 63] width 27 height 4
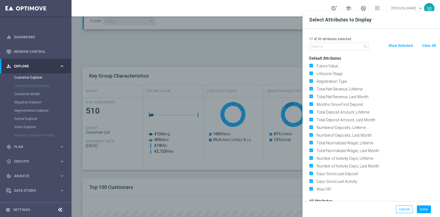
click at [430, 42] on div "17 of 30 attributes selected" at bounding box center [372, 39] width 135 height 7
click at [426, 45] on button "Clear All" at bounding box center [429, 46] width 15 height 6
checkbox input "false"
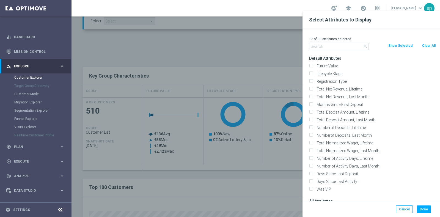
checkbox input "false"
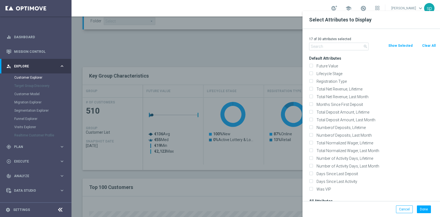
checkbox input "false"
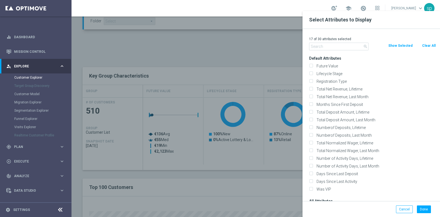
checkbox input "false"
click at [343, 42] on div "0 of 30 attributes selected" at bounding box center [372, 39] width 135 height 7
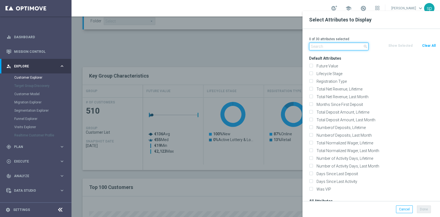
click at [343, 45] on input "text" at bounding box center [338, 47] width 59 height 8
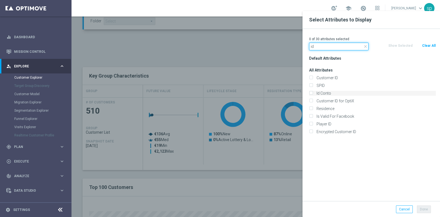
type input "id"
click at [341, 93] on label "Id Conto" at bounding box center [375, 93] width 121 height 5
click at [313, 93] on input "Id Conto" at bounding box center [311, 94] width 4 height 4
checkbox input "true"
click at [328, 46] on input "id" at bounding box center [338, 47] width 59 height 8
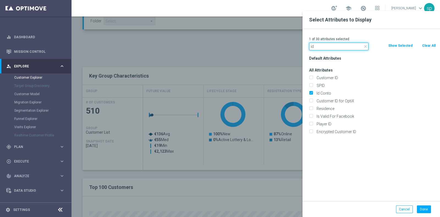
type input "i"
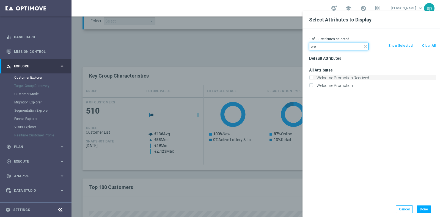
type input "wel"
click at [344, 77] on label "Welcome Promotion Received" at bounding box center [375, 77] width 121 height 5
click at [313, 77] on input "Welcome Promotion Received" at bounding box center [311, 79] width 4 height 4
checkbox input "true"
click at [340, 86] on label "Welcome Promotion" at bounding box center [375, 85] width 121 height 5
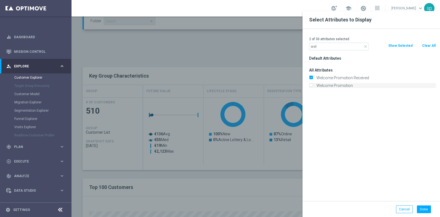
click at [313, 86] on input "Welcome Promotion" at bounding box center [311, 86] width 4 height 4
checkbox input "true"
click at [424, 210] on button "Done" at bounding box center [424, 210] width 14 height 8
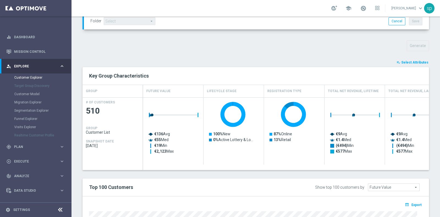
type input "Search"
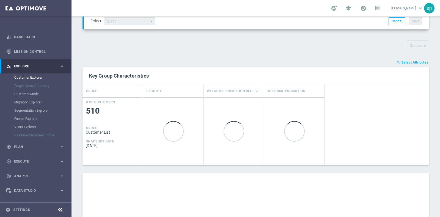
scroll to position [297, 0]
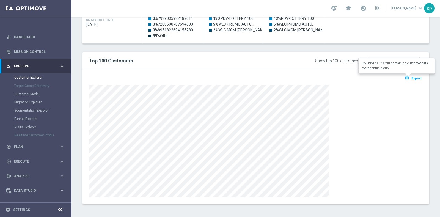
click at [413, 75] on button "open_in_browser Export" at bounding box center [413, 78] width 18 height 7
click at [21, 146] on span "Plan" at bounding box center [36, 146] width 45 height 3
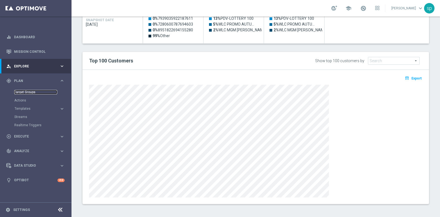
click at [23, 91] on link "Target Groups" at bounding box center [35, 92] width 43 height 4
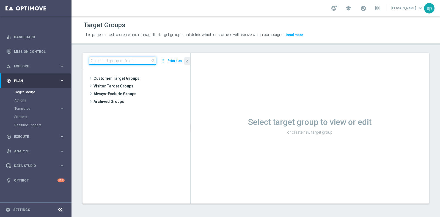
click at [121, 60] on input at bounding box center [122, 61] width 67 height 8
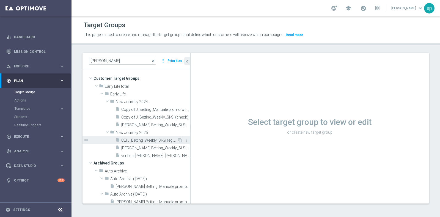
click at [140, 141] on span "CEI J. Betting_Weekly_Si-Si reg 8-16" at bounding box center [149, 140] width 56 height 5
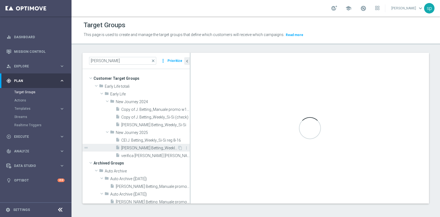
click at [140, 148] on span "[PERSON_NAME] Betting_Weekly_Si-Si reg 8-16" at bounding box center [149, 148] width 56 height 5
click at [157, 149] on span "[PERSON_NAME] Betting_Weekly_Si-Si reg 8-16" at bounding box center [149, 148] width 56 height 5
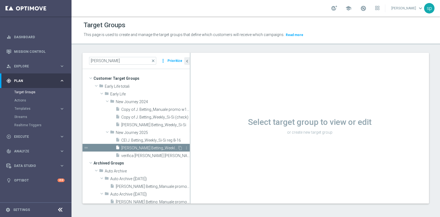
click at [148, 147] on span "[PERSON_NAME] Betting_Weekly_Si-Si reg 8-16" at bounding box center [149, 148] width 56 height 5
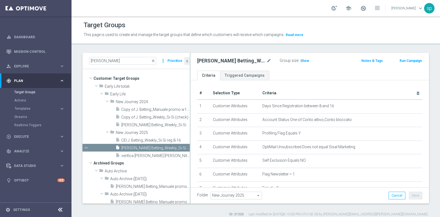
click at [236, 54] on div "[PERSON_NAME] Betting_Weekly_Si-Si reg 8-16 mode_edit Group size : Show Notes &…" at bounding box center [310, 62] width 239 height 18
click at [270, 60] on icon "mode_edit" at bounding box center [269, 61] width 5 height 7
click at [112, 65] on div "j. betti close more_vert Prioritize" at bounding box center [136, 61] width 107 height 16
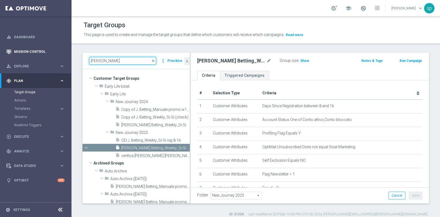
drag, startPoint x: 115, startPoint y: 60, endPoint x: 34, endPoint y: 53, distance: 82.0
click at [34, 53] on main "equalizer Dashboard Mission Control" at bounding box center [220, 108] width 440 height 217
paste input "J BETTING CEI (1) - Campaign 1"
type input "J BETTING CEI (1) - Campaign 1"
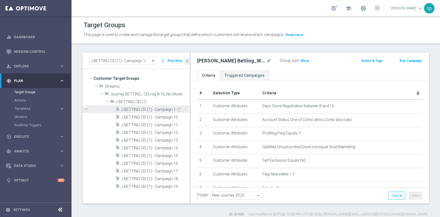
click at [146, 108] on span "J BETTING CEI (1) - Campaign 1" at bounding box center [148, 109] width 55 height 5
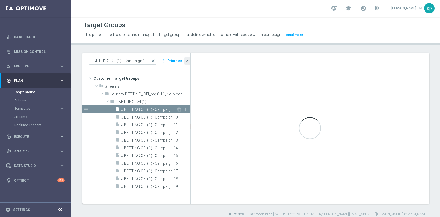
type input "J BETTING CEI (1)"
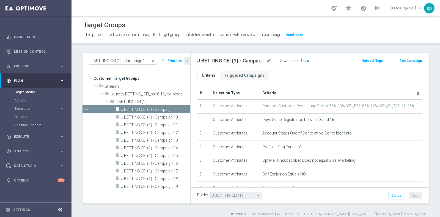
click at [305, 60] on span "Show" at bounding box center [305, 61] width 9 height 4
click at [154, 61] on span "close" at bounding box center [153, 61] width 4 height 4
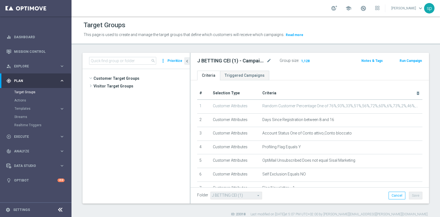
scroll to position [1235, 0]
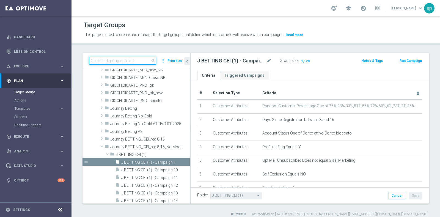
click at [128, 61] on input at bounding box center [122, 61] width 67 height 8
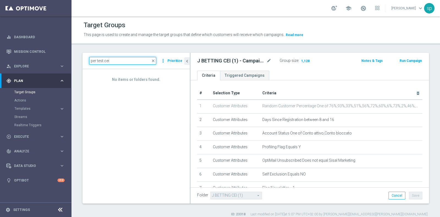
click at [98, 59] on input "per test cei" at bounding box center [122, 61] width 67 height 8
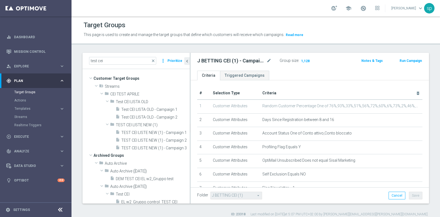
scroll to position [26, 0]
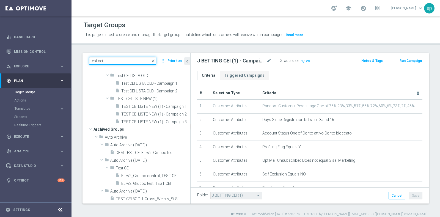
click at [110, 63] on input "test cei" at bounding box center [122, 61] width 67 height 8
click at [99, 61] on input "test cei" at bounding box center [122, 61] width 67 height 8
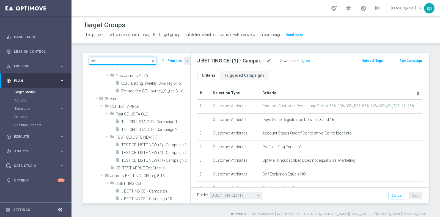
type input "cei"
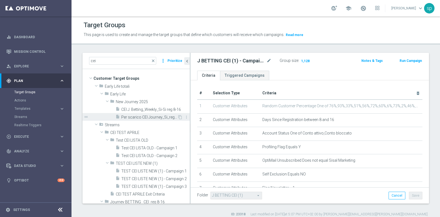
click at [137, 115] on span "Per scarico CEI Journey_Si_reg 8-16" at bounding box center [149, 117] width 56 height 5
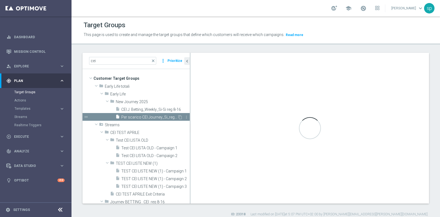
type input "New Journey 2025"
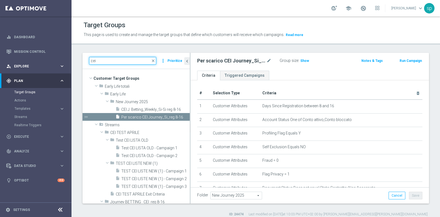
drag, startPoint x: 118, startPoint y: 60, endPoint x: 52, endPoint y: 60, distance: 66.3
click at [52, 60] on main "equalizer Dashboard Mission Control" at bounding box center [220, 108] width 440 height 217
paste input "J BETTING CEI (1) - Campaign 1"
type input "J BETTING CEI (1) - Campaign 1"
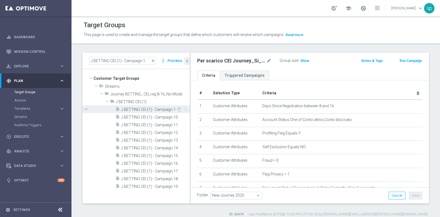
click at [148, 111] on span "J BETTING CEI (1) - Campaign 1" at bounding box center [148, 109] width 55 height 5
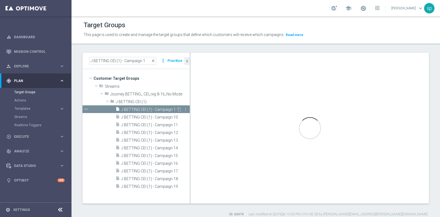
type input "J BETTING CEI (1)"
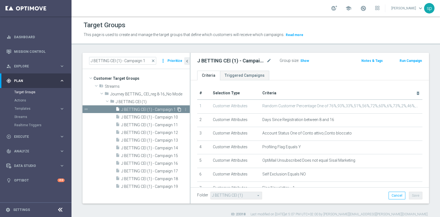
click at [179, 109] on icon "content_copy" at bounding box center [179, 109] width 4 height 4
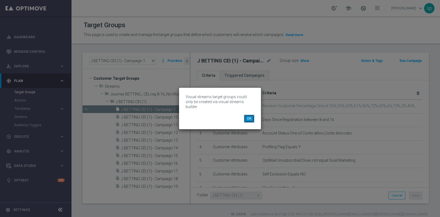
click at [249, 115] on button "OK" at bounding box center [249, 119] width 10 height 8
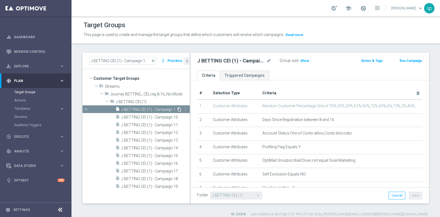
click at [179, 108] on icon "content_copy" at bounding box center [179, 109] width 4 height 4
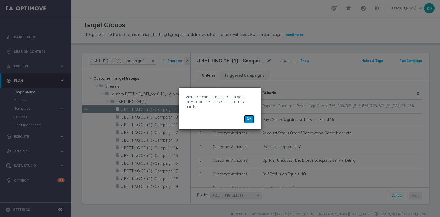
click at [249, 118] on button "OK" at bounding box center [249, 119] width 10 height 8
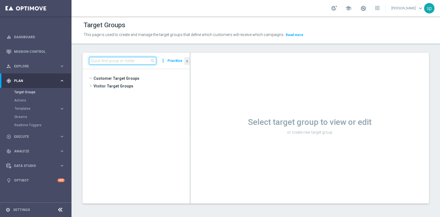
click at [140, 61] on input at bounding box center [122, 61] width 67 height 8
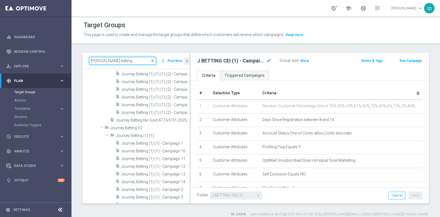
scroll to position [72, 0]
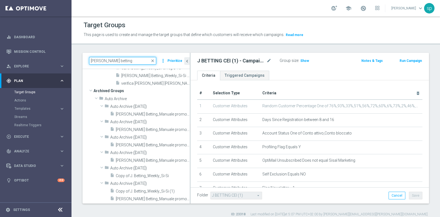
type input "[PERSON_NAME] betting"
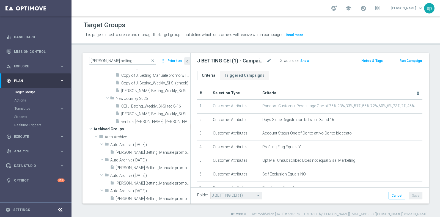
scroll to position [33, 0]
click at [136, 113] on span "J. Betting_Weekly_Si-Si reg 8-16" at bounding box center [149, 115] width 56 height 5
type input "New Journey 2025"
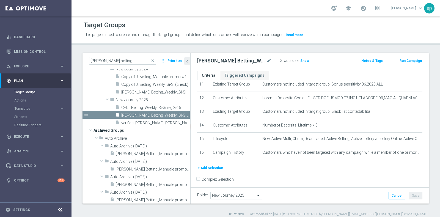
scroll to position [159, 0]
click at [144, 105] on span "CEI J. Betting_Weekly_Si-Si reg 8-16" at bounding box center [149, 107] width 56 height 5
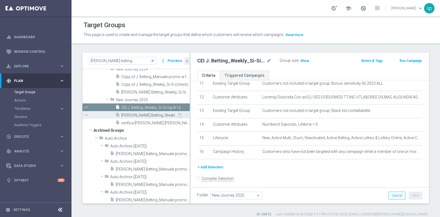
click at [161, 114] on span "[PERSON_NAME] Betting_Weekly_Si-Si reg 8-16" at bounding box center [149, 115] width 56 height 5
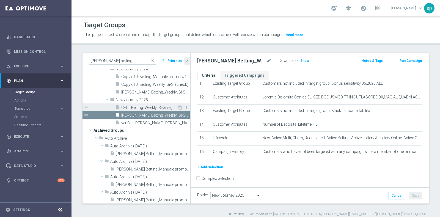
click at [138, 107] on span "CEI J. Betting_Weekly_Si-Si reg 8-16" at bounding box center [149, 107] width 56 height 5
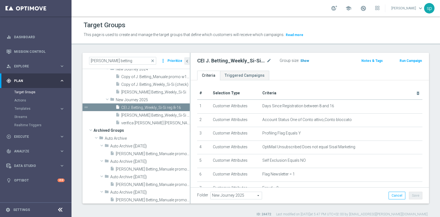
click at [301, 62] on span "Show" at bounding box center [305, 61] width 9 height 4
click at [304, 61] on span "3,519" at bounding box center [306, 61] width 10 height 5
click at [134, 117] on div "insert_drive_file J. Betting_Weekly_Si-Si reg 8-16" at bounding box center [147, 115] width 62 height 8
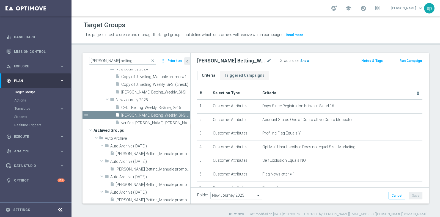
click at [308, 60] on span "Show" at bounding box center [305, 61] width 9 height 4
click at [306, 59] on span "3,519" at bounding box center [306, 61] width 10 height 5
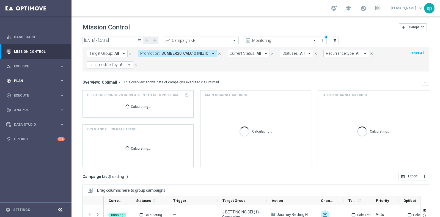
click at [18, 80] on span "Plan" at bounding box center [36, 80] width 45 height 3
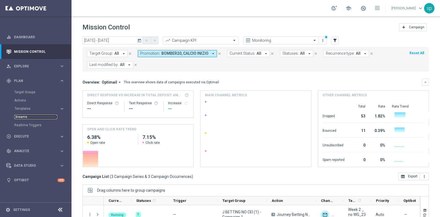
click at [21, 116] on link "Streams" at bounding box center [35, 117] width 43 height 4
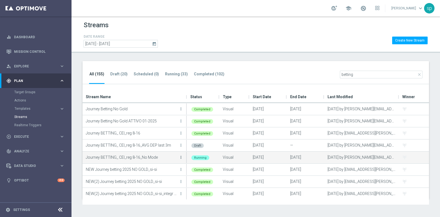
click at [183, 158] on icon "more_vert" at bounding box center [181, 157] width 4 height 4
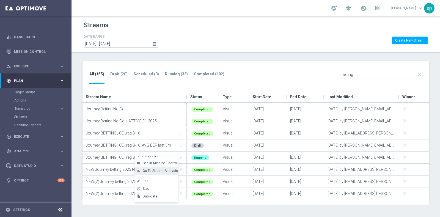
click at [158, 172] on span "Go To Stream Analysis" at bounding box center [161, 171] width 36 height 4
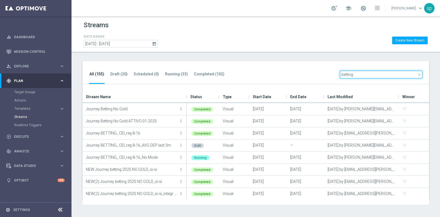
drag, startPoint x: 359, startPoint y: 72, endPoint x: 271, endPoint y: 70, distance: 88.1
click at [271, 70] on div "All (155) Draft (20) Scheduled (0) Running (33) Completed (102) close betting" at bounding box center [256, 72] width 347 height 23
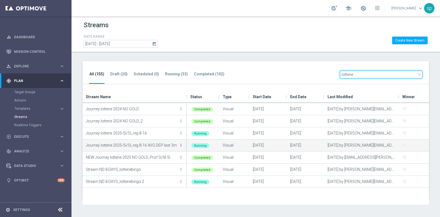
type input "lotterie"
click at [183, 144] on icon "more_vert" at bounding box center [181, 145] width 4 height 4
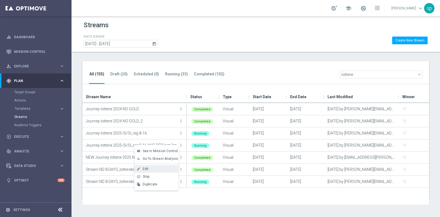
click at [156, 168] on div "Edit" at bounding box center [159, 169] width 33 height 4
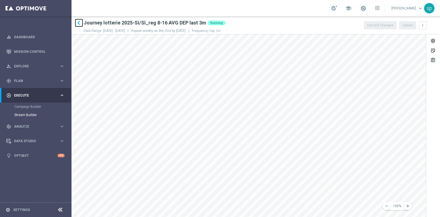
click at [80, 23] on icon "keyboard_arrow_left" at bounding box center [79, 23] width 8 height 8
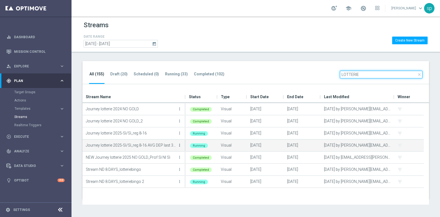
type input "LOTTERIE"
click at [180, 145] on icon "more_vert" at bounding box center [180, 145] width 4 height 4
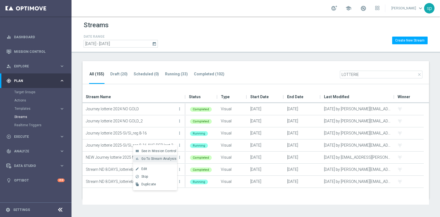
click at [160, 157] on span "Go To Stream Analysis" at bounding box center [159, 159] width 36 height 4
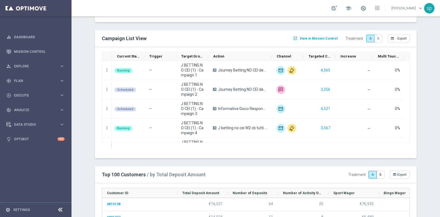
scroll to position [730, 0]
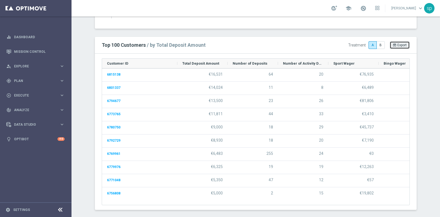
click at [401, 43] on span "Export" at bounding box center [402, 45] width 9 height 4
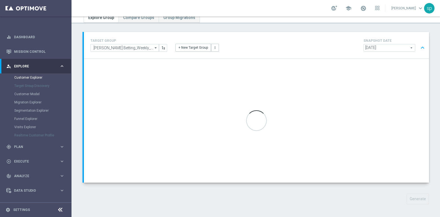
scroll to position [22, 0]
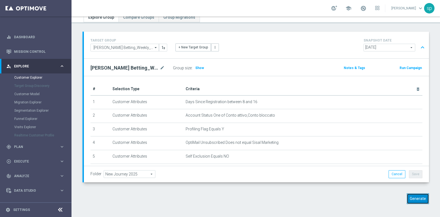
click at [417, 198] on button "Generate" at bounding box center [418, 198] width 22 height 11
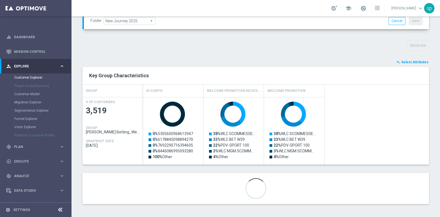
click at [412, 60] on span "Select Attributes" at bounding box center [415, 62] width 27 height 4
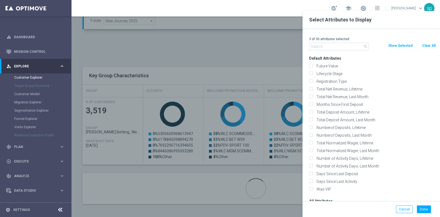
click at [427, 43] on button "Clear All" at bounding box center [429, 46] width 15 height 6
checkbox input "false"
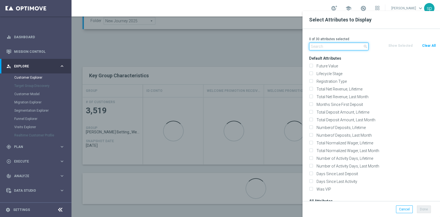
click at [346, 43] on input "text" at bounding box center [338, 47] width 59 height 8
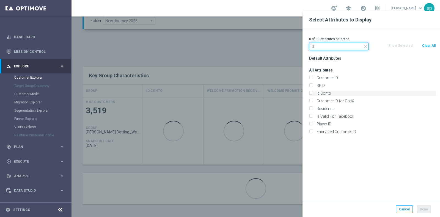
type input "id"
click at [334, 94] on label "Id Conto" at bounding box center [375, 93] width 121 height 5
click at [313, 94] on input "Id Conto" at bounding box center [311, 94] width 4 height 4
checkbox input "true"
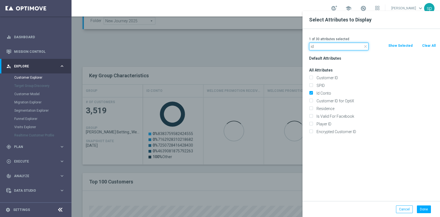
click at [329, 45] on input "id" at bounding box center [338, 47] width 59 height 8
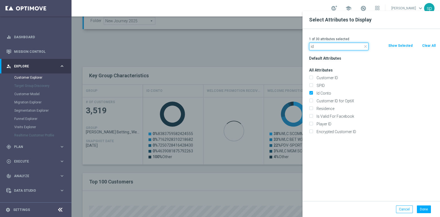
type input "i"
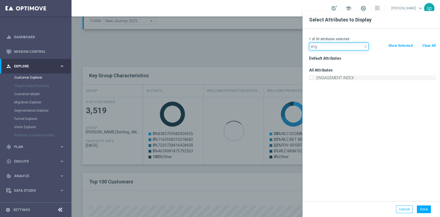
type input "eng"
click at [337, 80] on label "ENGAGEMENT INDEX" at bounding box center [375, 77] width 121 height 5
click at [313, 80] on input "ENGAGEMENT INDEX" at bounding box center [311, 79] width 4 height 4
checkbox input "true"
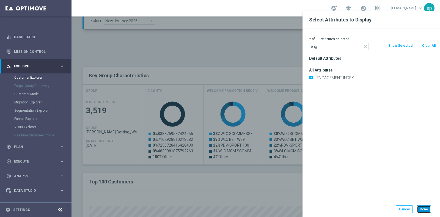
click at [426, 209] on button "Done" at bounding box center [424, 210] width 14 height 8
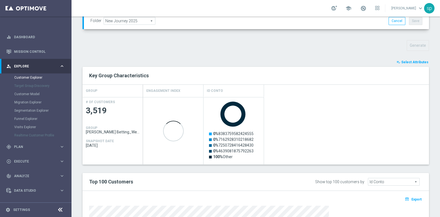
scroll to position [297, 0]
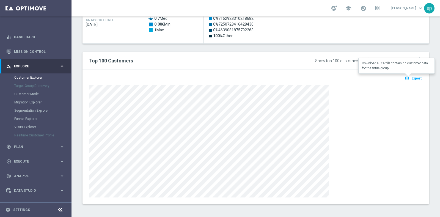
click at [412, 78] on span "Export" at bounding box center [417, 79] width 10 height 4
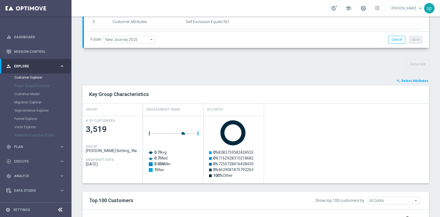
scroll to position [136, 0]
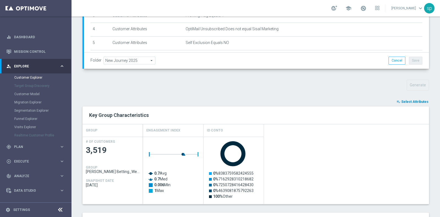
click at [416, 100] on span "Select Attributes" at bounding box center [415, 102] width 27 height 4
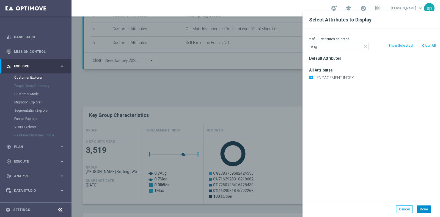
type input "eng"
click at [427, 208] on button "Done" at bounding box center [424, 210] width 14 height 8
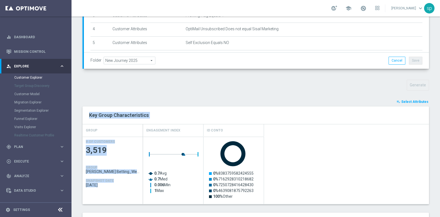
drag, startPoint x: 430, startPoint y: 101, endPoint x: 433, endPoint y: 151, distance: 49.6
click at [433, 151] on div "TARGET GROUP J. Betting_Weekly_Si-Si reg 8-16 J. Betting_Weekly_Si-Si reg 8-16 …" at bounding box center [256, 145] width 369 height 455
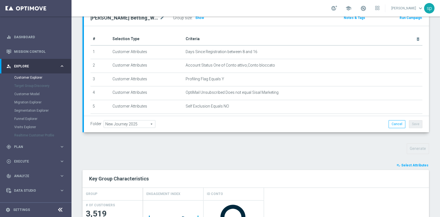
scroll to position [77, 0]
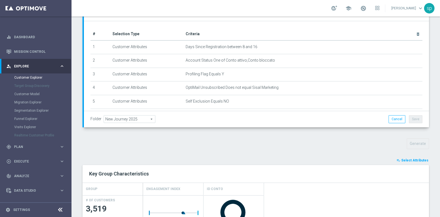
click at [413, 157] on button "playlist_add_check Select Attributes" at bounding box center [412, 160] width 33 height 6
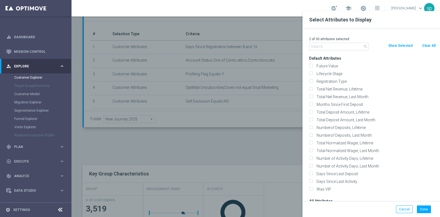
click at [342, 44] on input "text" at bounding box center [338, 47] width 59 height 8
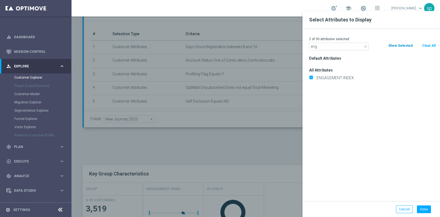
type input "eng"
click at [405, 43] on button "Show Selected" at bounding box center [400, 46] width 25 height 6
click at [398, 43] on button "Show All" at bounding box center [395, 46] width 15 height 6
click at [434, 45] on button "Clear All" at bounding box center [429, 46] width 15 height 6
checkbox input "false"
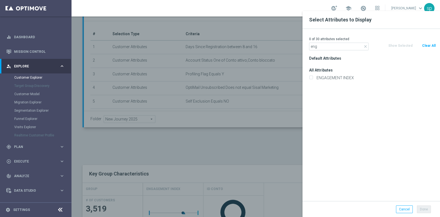
click at [286, 49] on div at bounding box center [292, 119] width 440 height 217
click at [329, 47] on input "eng" at bounding box center [338, 47] width 59 height 8
click at [426, 46] on button "Clear All" at bounding box center [429, 46] width 15 height 6
click at [398, 210] on button "Cancel" at bounding box center [404, 210] width 17 height 8
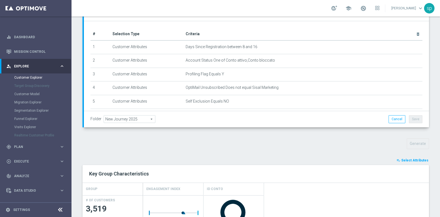
scroll to position [253, 0]
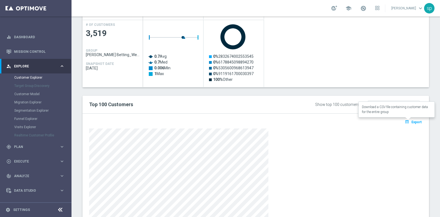
click at [412, 120] on span "Export" at bounding box center [417, 122] width 10 height 4
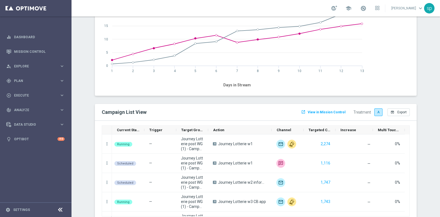
scroll to position [702, 0]
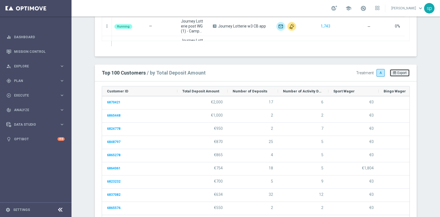
click at [402, 72] on span "Export" at bounding box center [402, 73] width 9 height 4
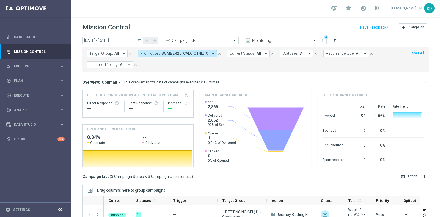
click at [211, 51] on icon "arrow_drop_down" at bounding box center [213, 53] width 5 height 5
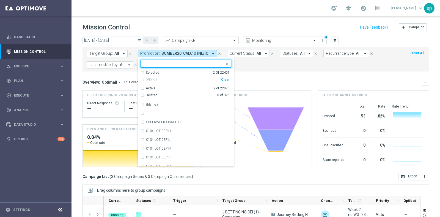
click at [228, 80] on div "Selected 2 Of 22401 (All) info_outline Clear Active 2 of 22075 Deleted 0 of 326" at bounding box center [186, 85] width 96 height 30
click at [0, 0] on div "Clear" at bounding box center [0, 0] width 0 height 0
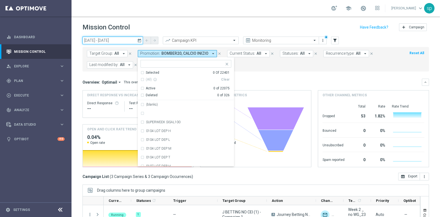
click at [112, 40] on input "[DATE] - [DATE]" at bounding box center [113, 41] width 61 height 8
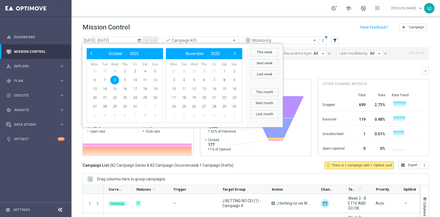
click at [114, 79] on span "8" at bounding box center [114, 80] width 9 height 9
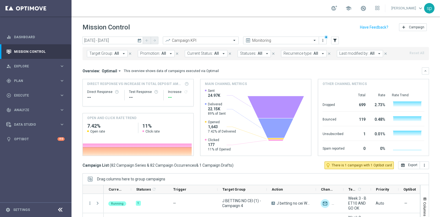
click at [359, 55] on span "Last modified by:" at bounding box center [354, 53] width 29 height 5
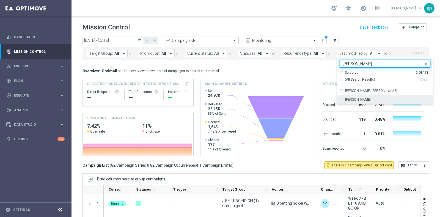
type input "[PERSON_NAME]"
click at [354, 104] on div "699" at bounding box center [358, 104] width 14 height 9
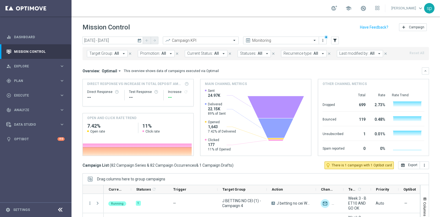
click at [351, 54] on span "Last modified by:" at bounding box center [354, 53] width 29 height 5
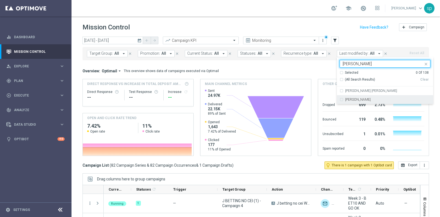
click at [346, 98] on label "[PERSON_NAME]" at bounding box center [358, 99] width 26 height 3
type input "[PERSON_NAME]"
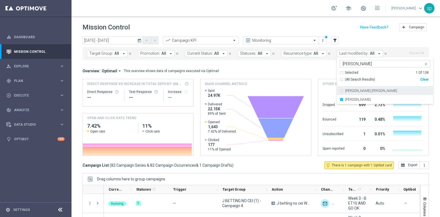
click at [316, 71] on div "Overview: Optimail arrow_drop_down This overview shows data of campaigns execut…" at bounding box center [253, 71] width 340 height 5
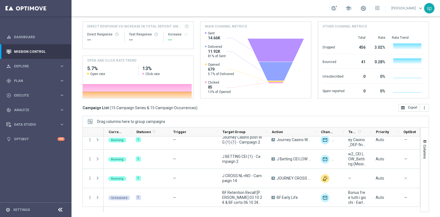
scroll to position [290, 0]
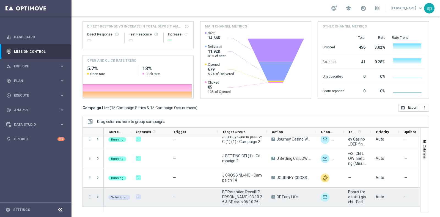
click at [100, 195] on span at bounding box center [97, 197] width 5 height 4
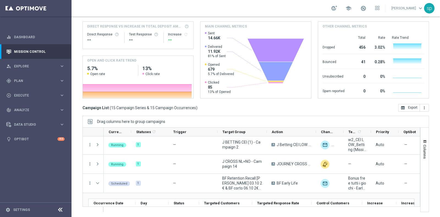
scroll to position [317, 0]
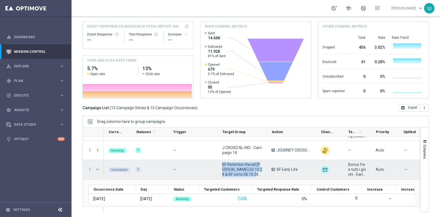
drag, startPoint x: 256, startPoint y: 174, endPoint x: 222, endPoint y: 163, distance: 35.6
click at [222, 163] on span "BF Retention Recall [PERSON_NAME] 03.10 2€ & BF corto 06.10 2€_DEM" at bounding box center [242, 169] width 40 height 15
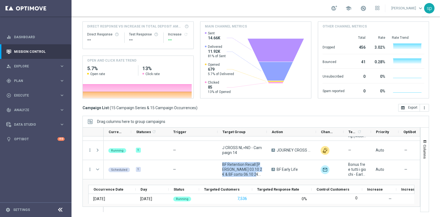
scroll to position [0, 0]
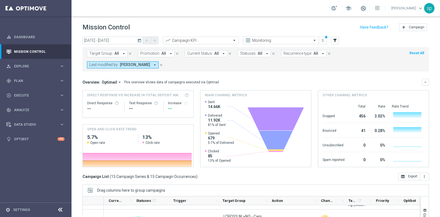
click at [120, 50] on button "Target Group: All arrow_drop_down" at bounding box center [107, 53] width 41 height 7
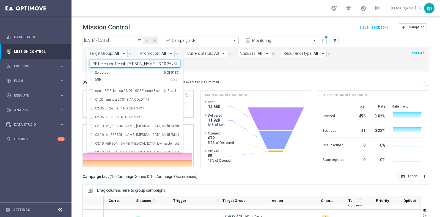
scroll to position [0, 27]
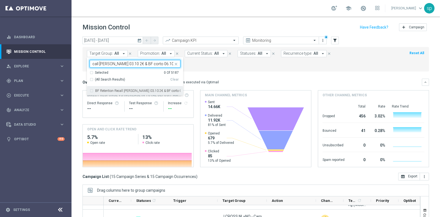
click at [134, 91] on label "BF Retention Recall [PERSON_NAME] 03.10 2€ & BF corto 06.10 2€_DEM" at bounding box center [137, 90] width 85 height 3
type input "BF Retention Recall [PERSON_NAME] 03.10 2€ & BF corto 06.10 2€_DEM"
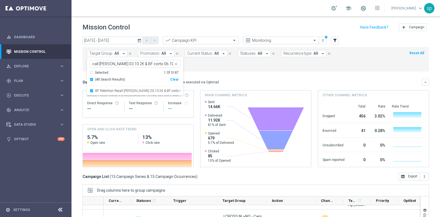
scroll to position [0, 0]
click at [216, 61] on form "Target Group: All arrow_drop_down BF Retention Recall [PERSON_NAME] 03.10 2€ & …" at bounding box center [243, 59] width 313 height 18
